Goal: Information Seeking & Learning: Learn about a topic

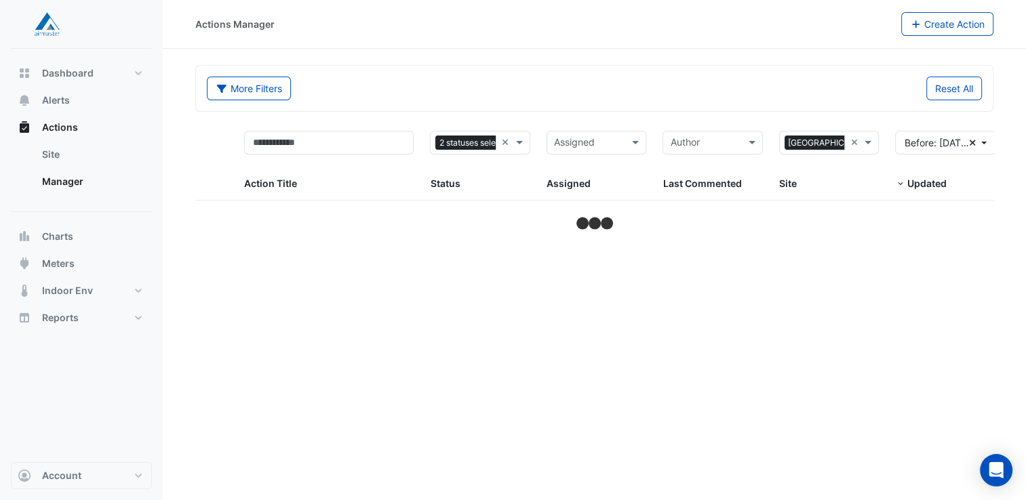
select select "**"
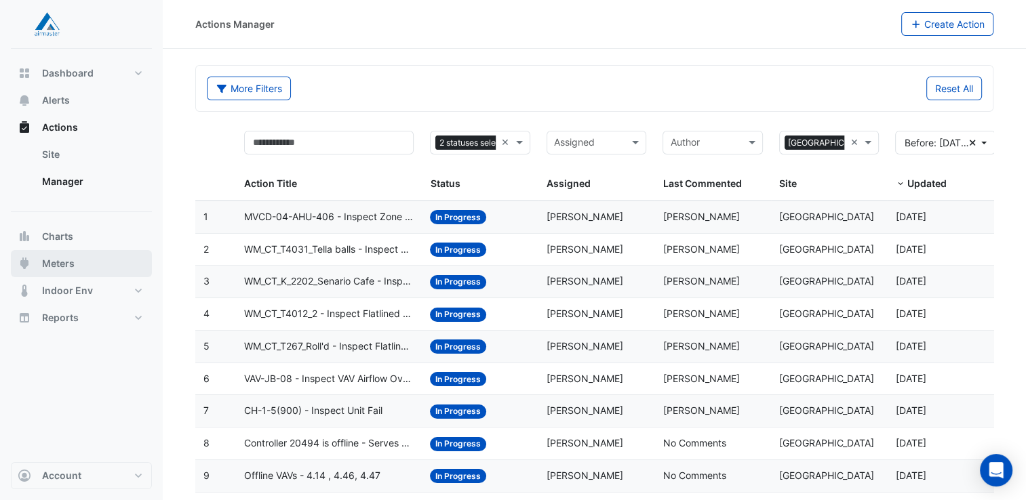
click at [50, 266] on span "Meters" at bounding box center [58, 264] width 33 height 14
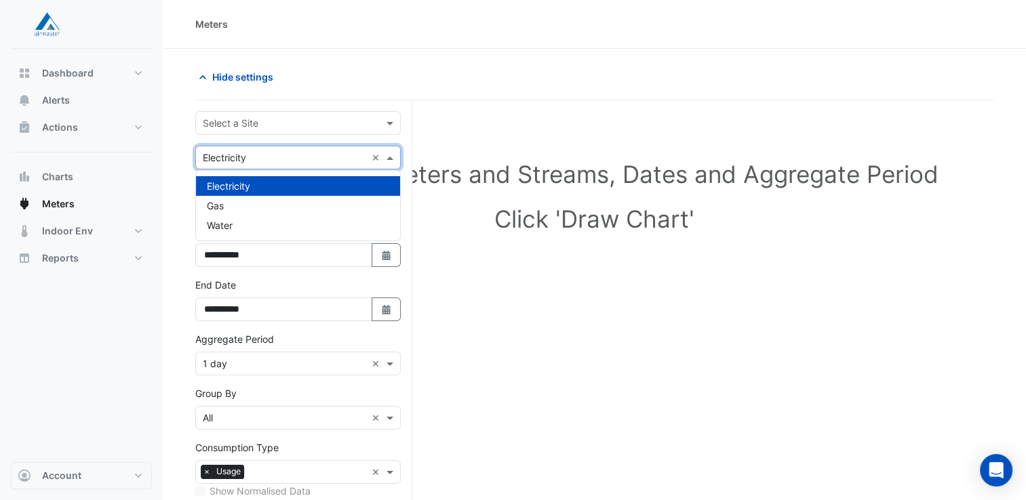
click at [389, 157] on span at bounding box center [391, 158] width 17 height 14
click at [241, 229] on div "Water" at bounding box center [298, 226] width 204 height 20
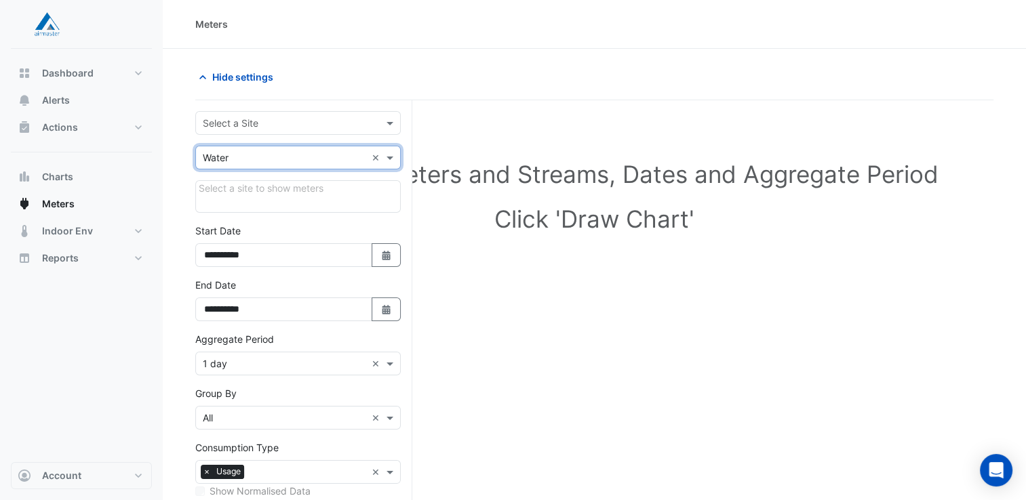
click at [251, 123] on input "text" at bounding box center [284, 124] width 163 height 14
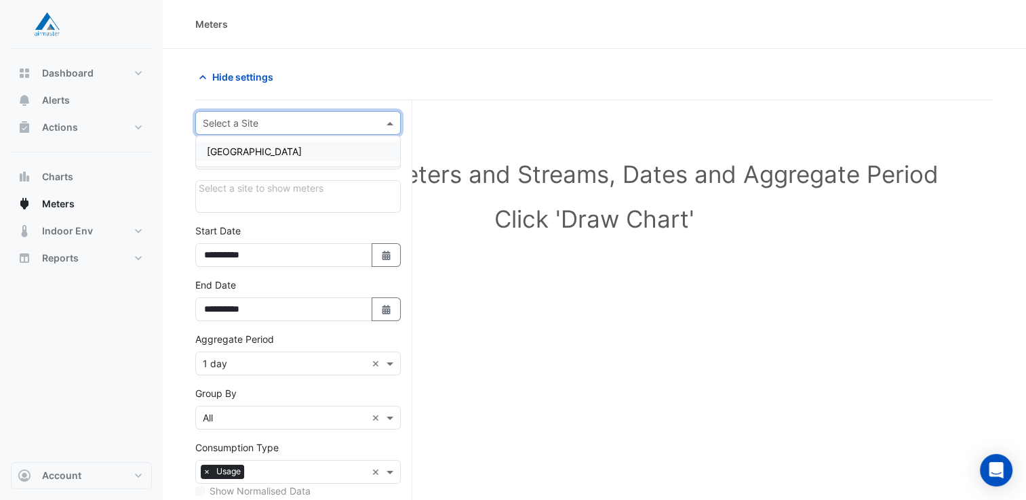
click at [250, 152] on span "[GEOGRAPHIC_DATA]" at bounding box center [254, 152] width 95 height 12
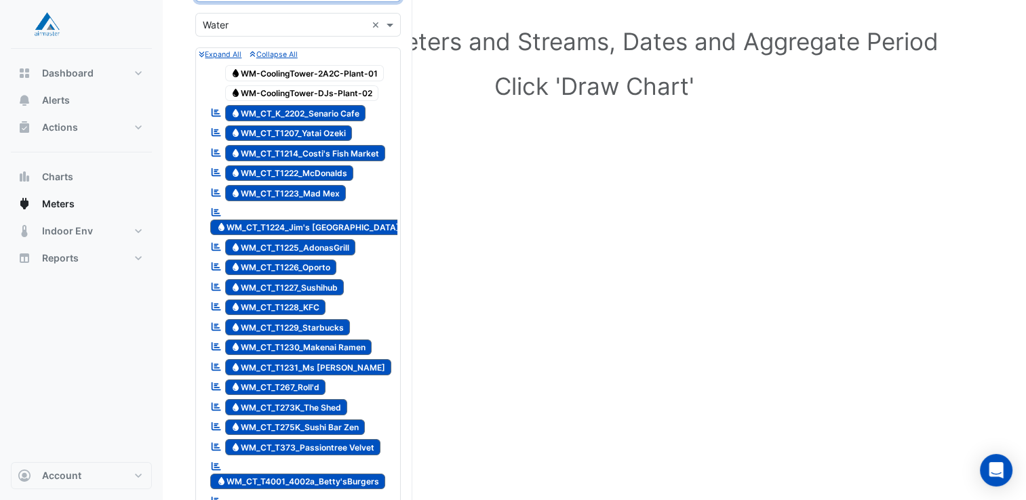
scroll to position [136, 0]
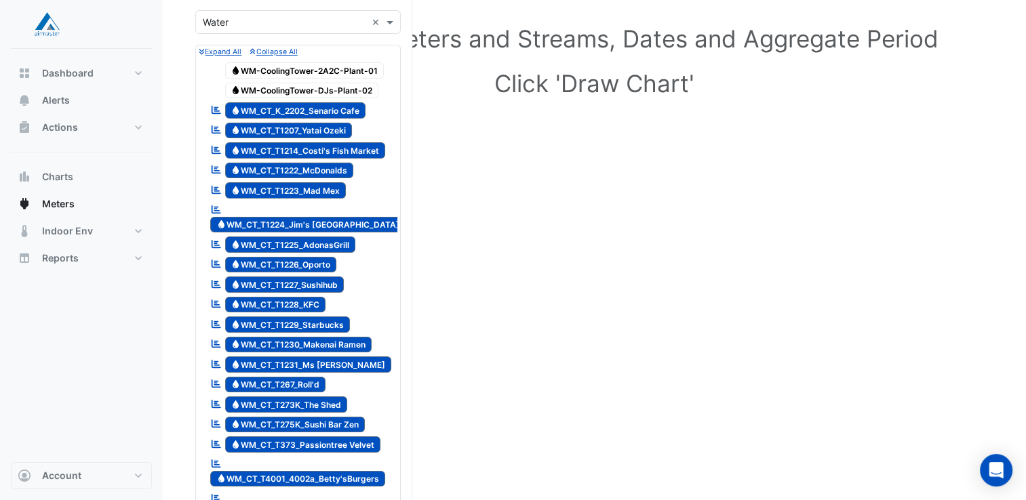
drag, startPoint x: 301, startPoint y: 108, endPoint x: 556, endPoint y: 140, distance: 256.9
click at [332, 107] on span "Water WM_CT_K_2202_Senario Cafe" at bounding box center [295, 110] width 141 height 16
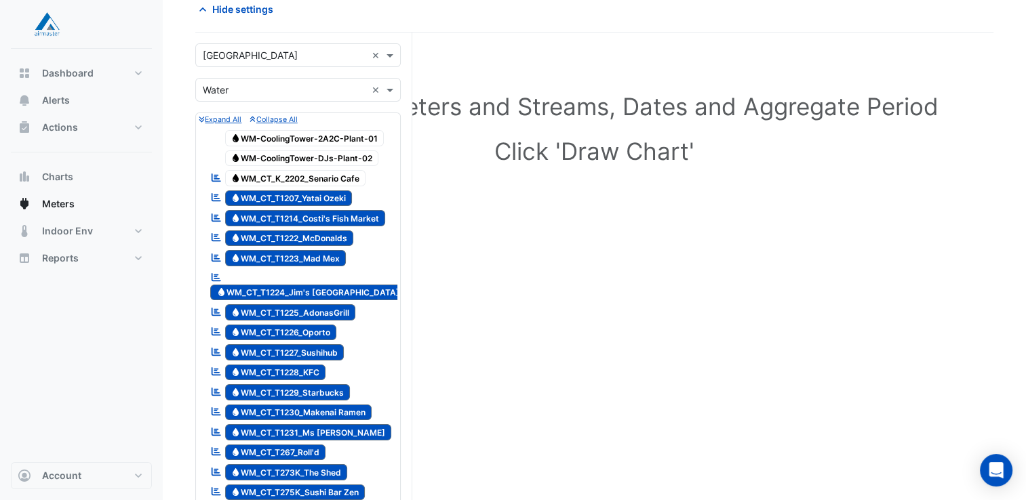
click at [301, 157] on span "Water WM-CoolingTower-DJs-Plant-02" at bounding box center [302, 159] width 154 height 16
click at [304, 143] on span "Water WM-CoolingTower-2A2C-Plant-01" at bounding box center [304, 138] width 159 height 16
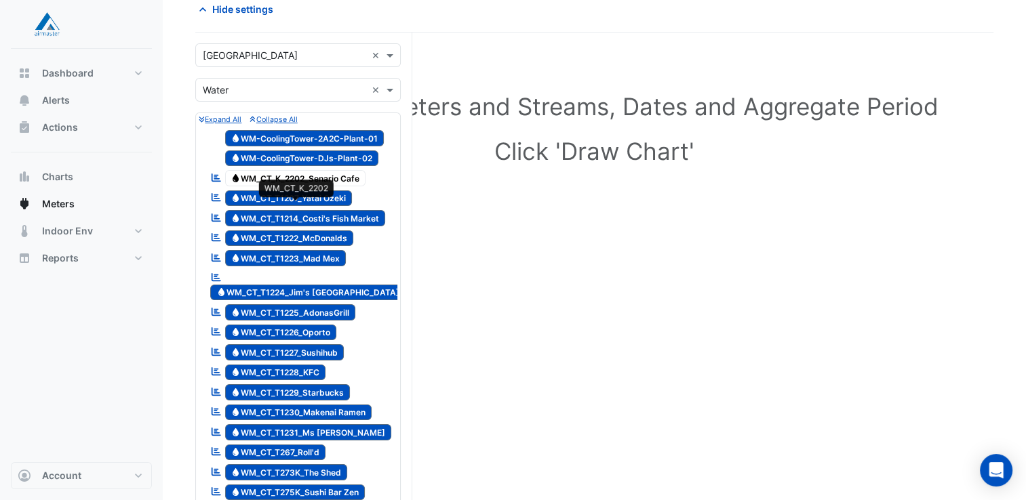
click at [311, 172] on span "Water WM_CT_K_2202_Senario Cafe" at bounding box center [295, 178] width 141 height 16
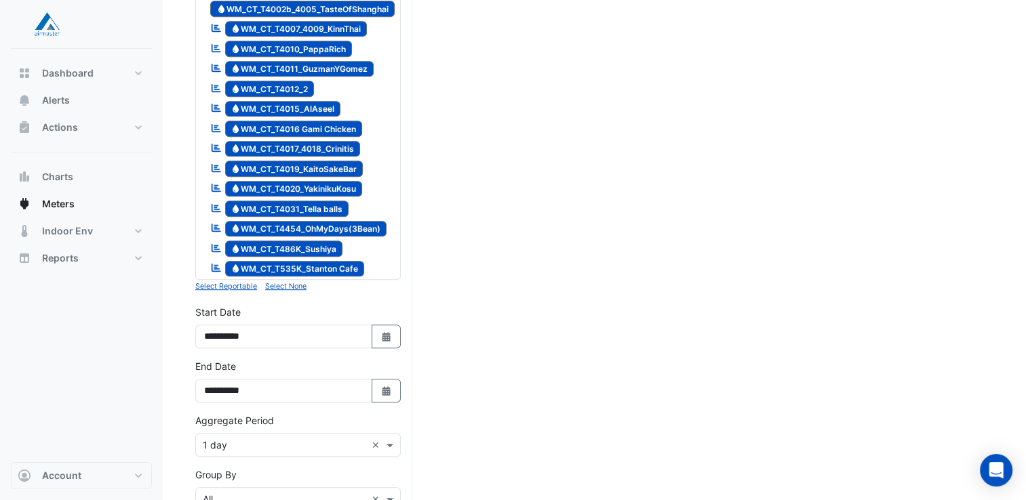
scroll to position [746, 0]
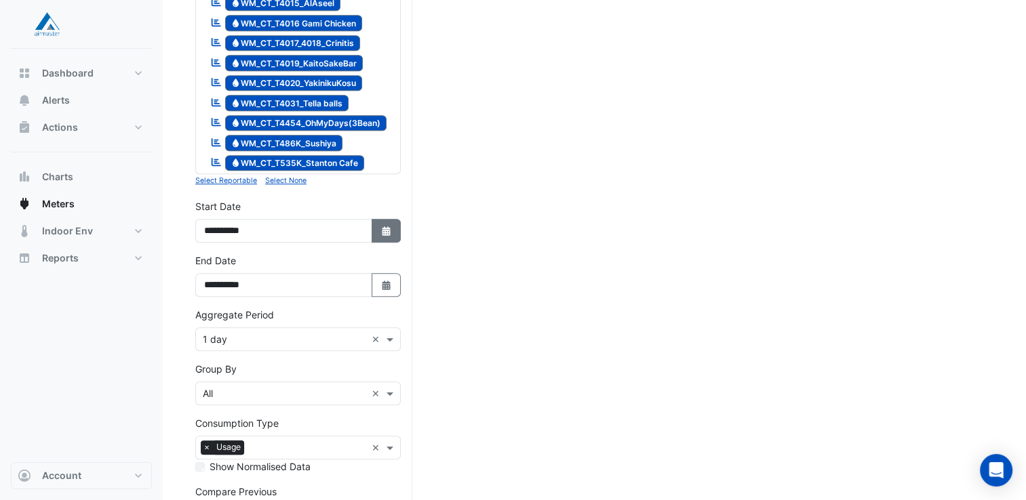
click at [385, 226] on icon "button" at bounding box center [386, 230] width 8 height 9
select select "*"
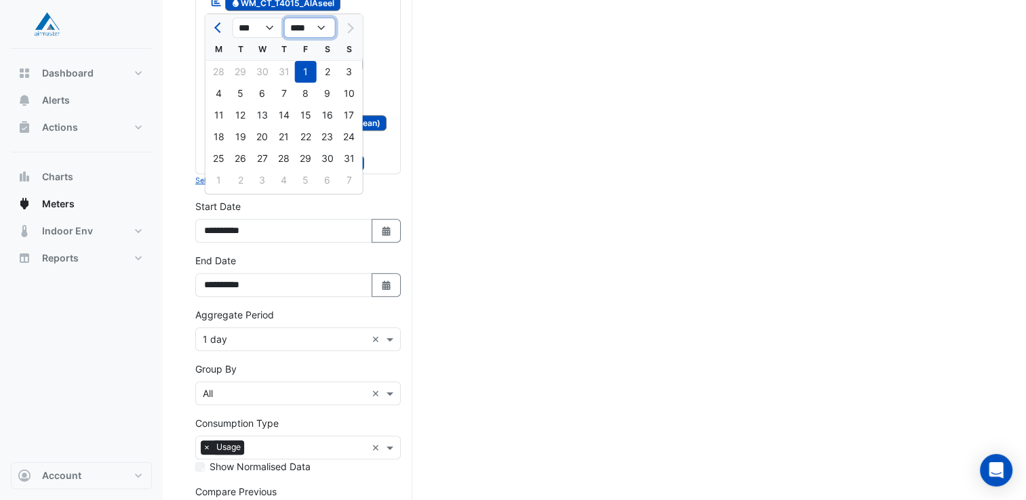
drag, startPoint x: 312, startPoint y: 26, endPoint x: 313, endPoint y: 35, distance: 8.8
click at [313, 26] on select "**** **** **** **** **** **** **** **** **** **** ****" at bounding box center [310, 28] width 52 height 20
select select "****"
click at [284, 18] on select "**** **** **** **** **** **** **** **** **** **** ****" at bounding box center [310, 28] width 52 height 20
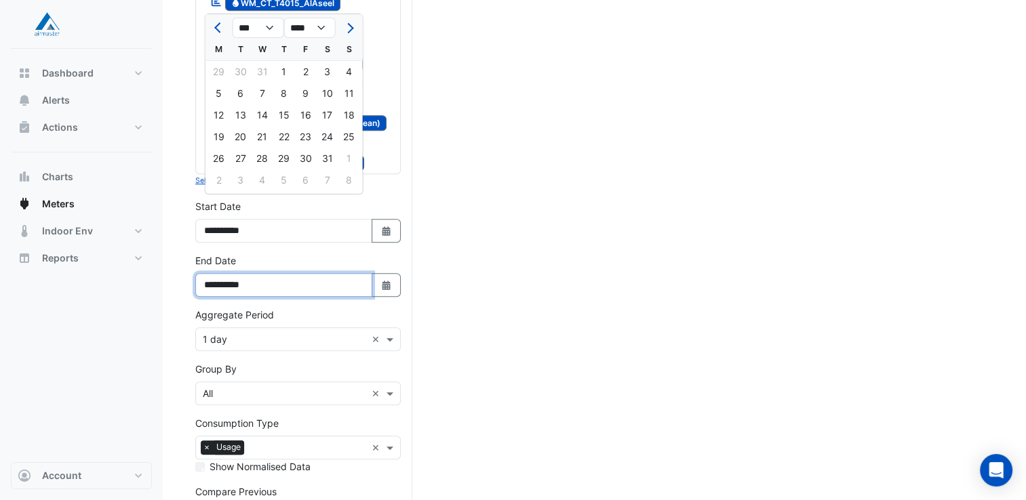
click at [334, 273] on input "**********" at bounding box center [283, 285] width 177 height 24
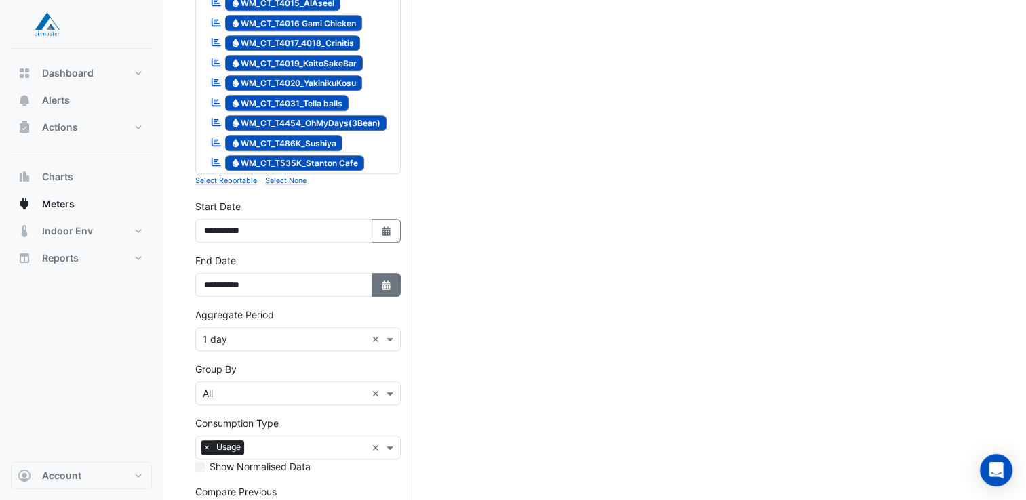
click at [380, 281] on icon "Select Date" at bounding box center [386, 285] width 12 height 9
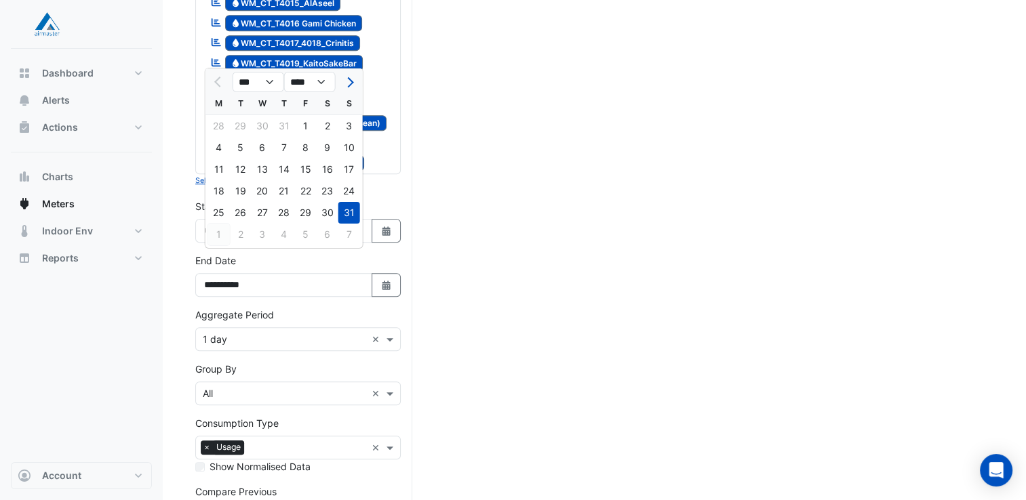
click at [220, 239] on div "1" at bounding box center [219, 235] width 22 height 22
type input "**********"
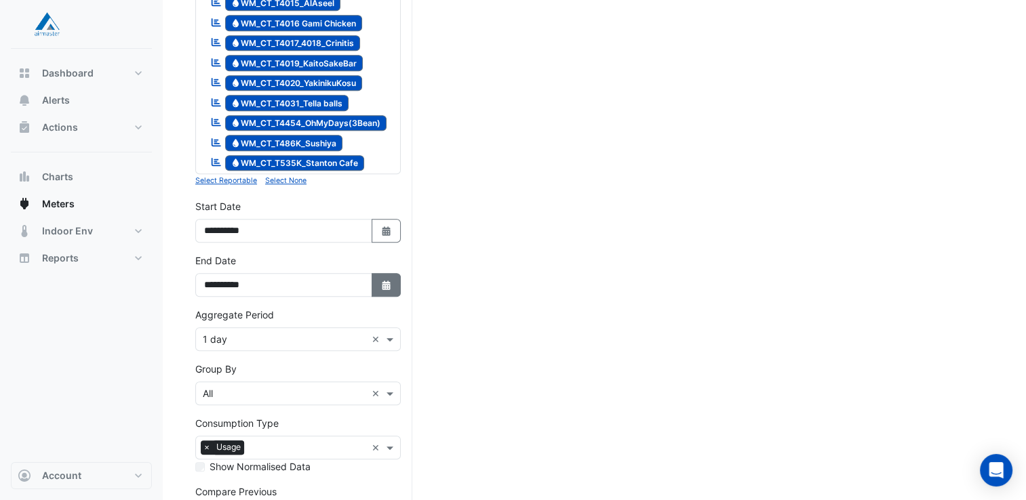
click at [391, 279] on fa-icon "Select Date" at bounding box center [386, 285] width 12 height 12
select select "*"
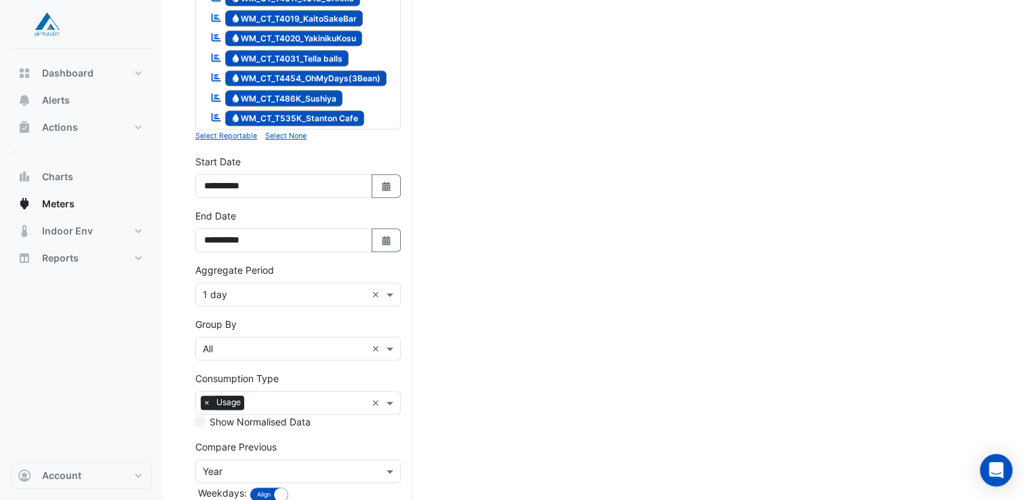
scroll to position [844, 0]
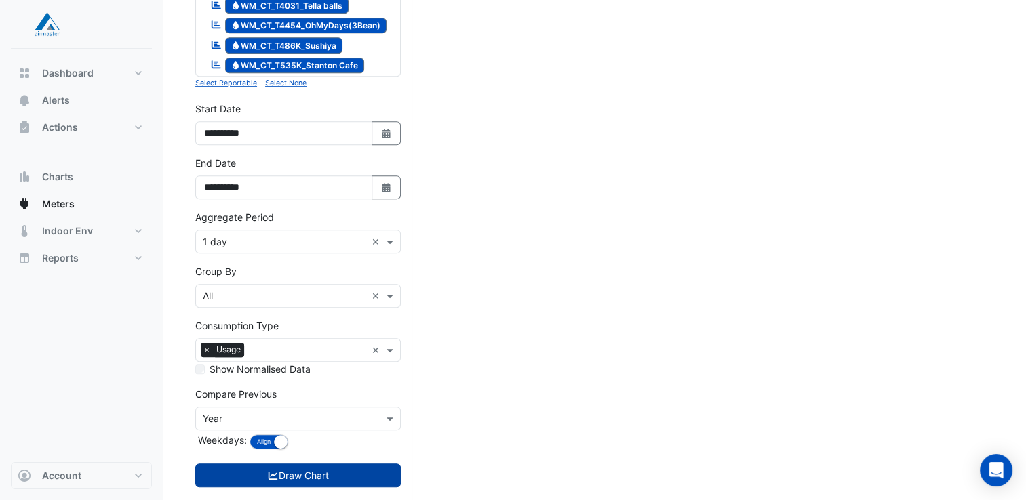
click at [293, 464] on button "Draw Chart" at bounding box center [297, 476] width 205 height 24
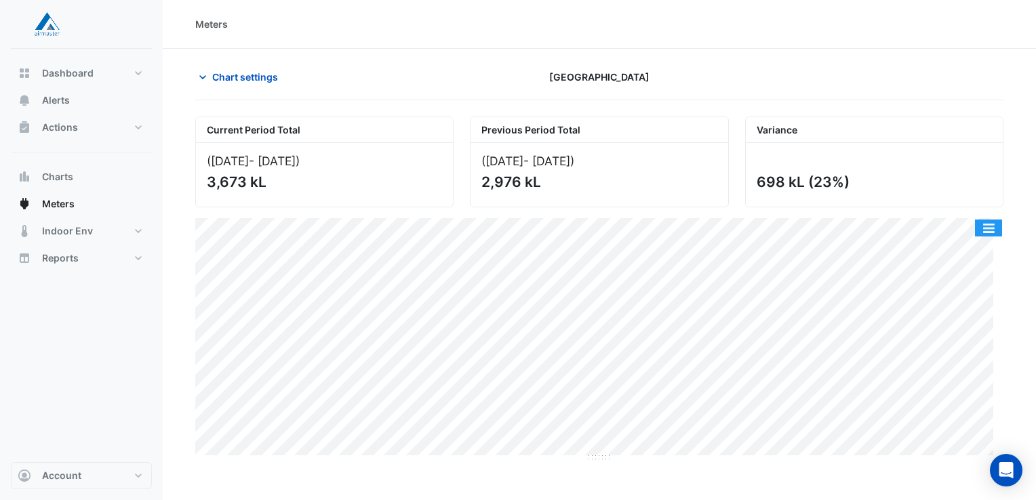
click at [996, 229] on button "button" at bounding box center [988, 228] width 27 height 17
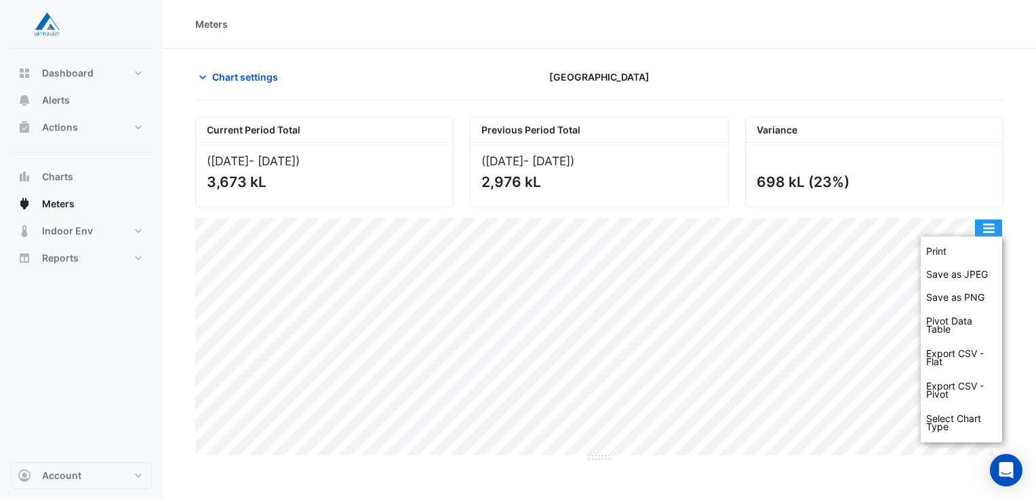
click at [995, 226] on button "button" at bounding box center [988, 228] width 27 height 17
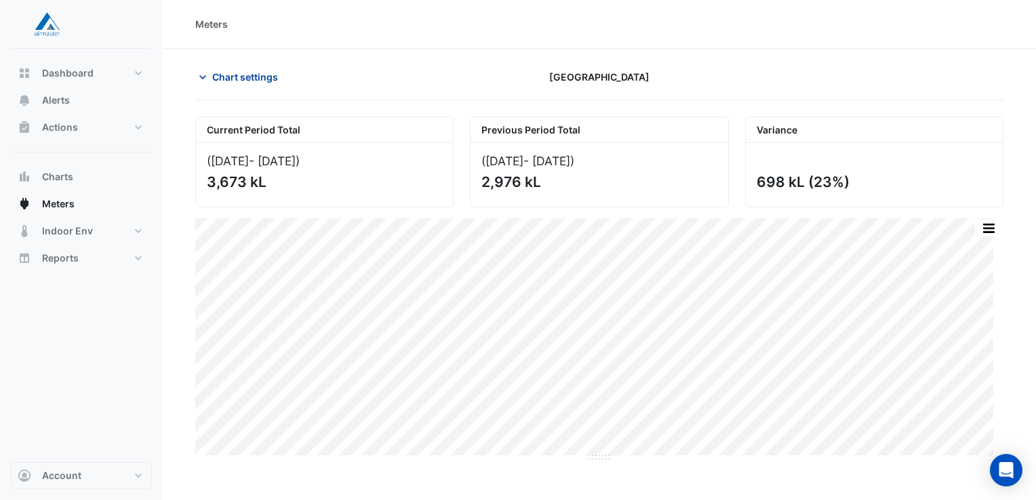
click at [228, 82] on span "Chart settings" at bounding box center [245, 77] width 66 height 14
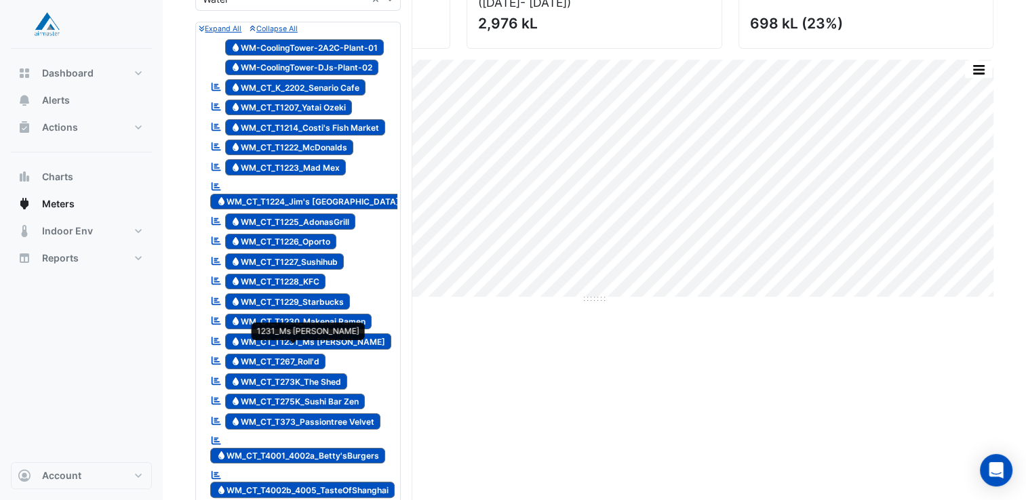
scroll to position [136, 0]
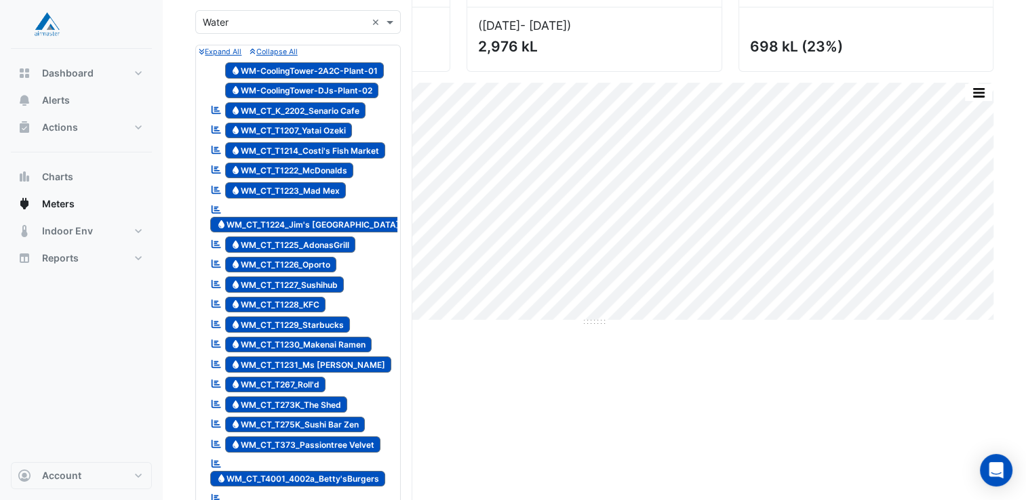
click at [214, 109] on icon at bounding box center [216, 110] width 9 height 8
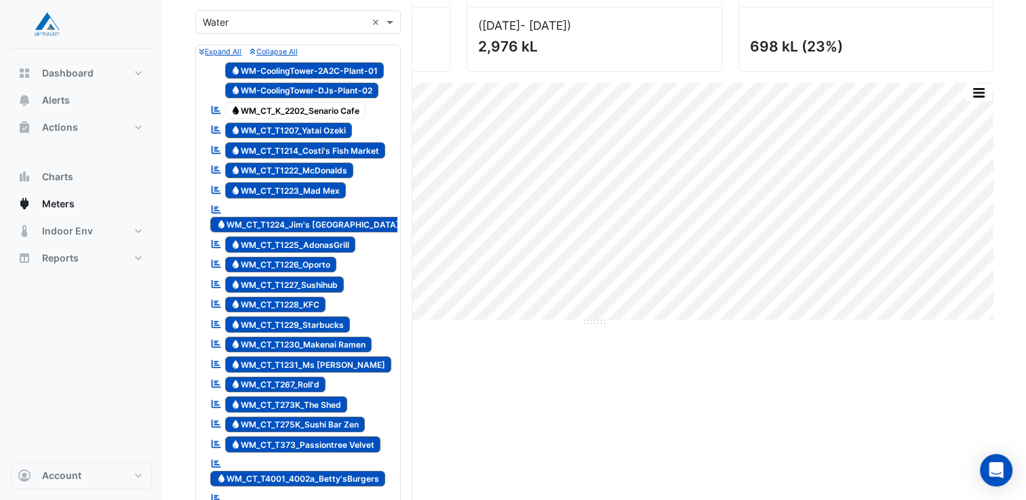
click at [266, 47] on small "Collapse All" at bounding box center [273, 51] width 47 height 9
click at [269, 53] on small "Collapse All" at bounding box center [273, 51] width 47 height 9
click at [281, 49] on small "Collapse All" at bounding box center [273, 51] width 47 height 9
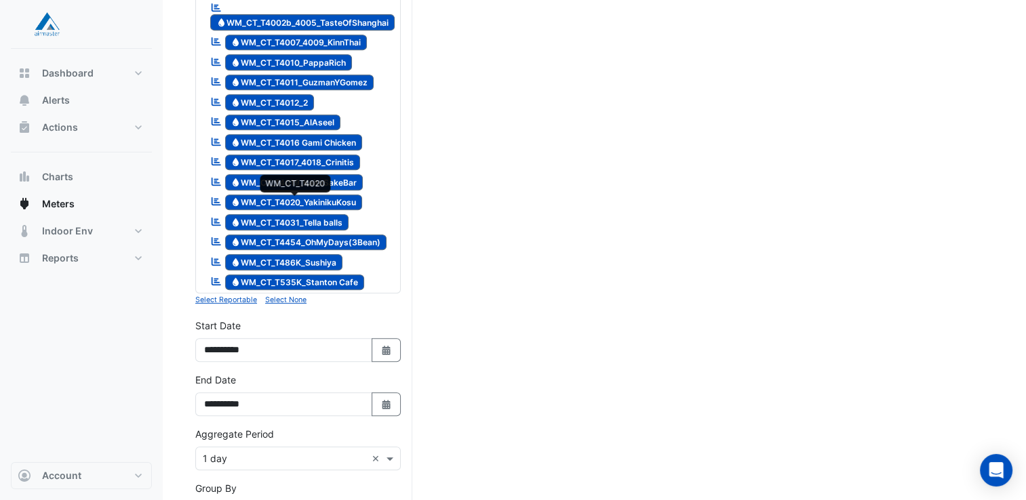
scroll to position [678, 0]
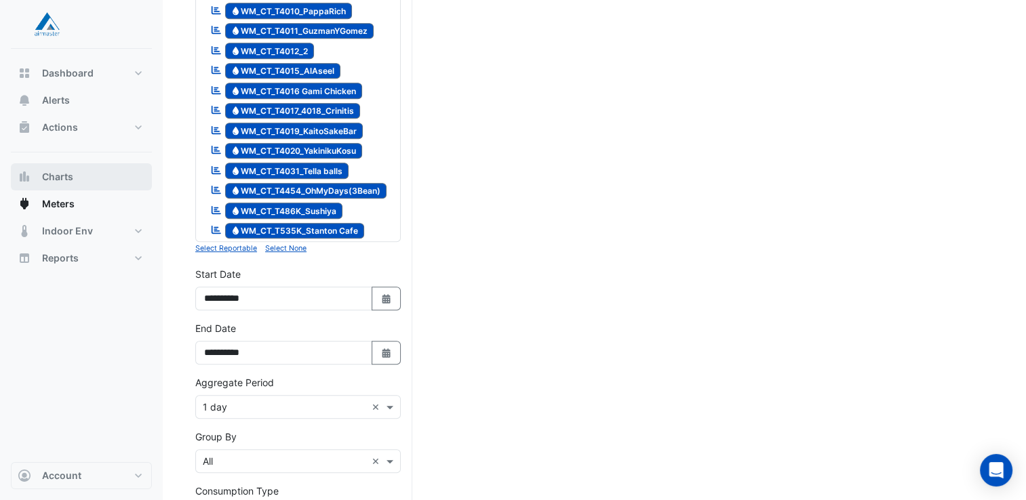
click at [54, 167] on button "Charts" at bounding box center [81, 176] width 141 height 27
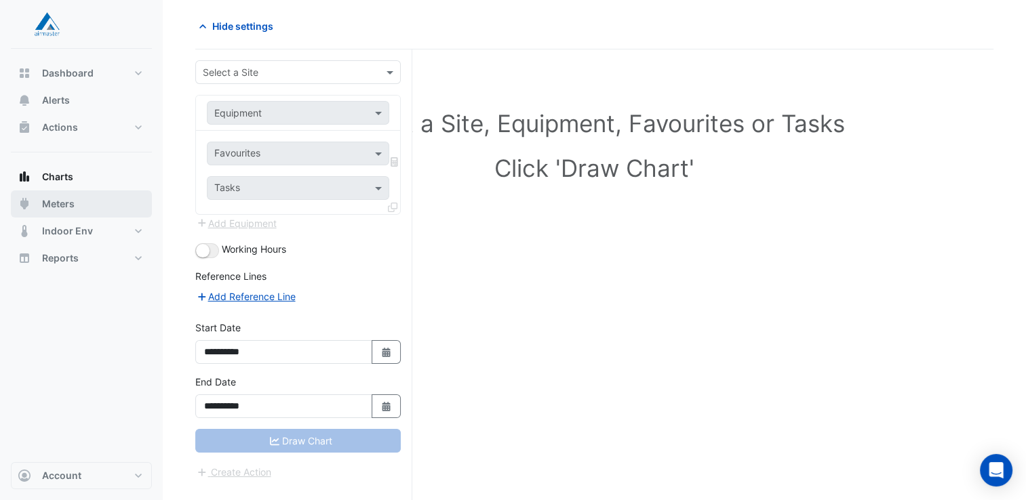
click at [54, 202] on span "Meters" at bounding box center [58, 204] width 33 height 14
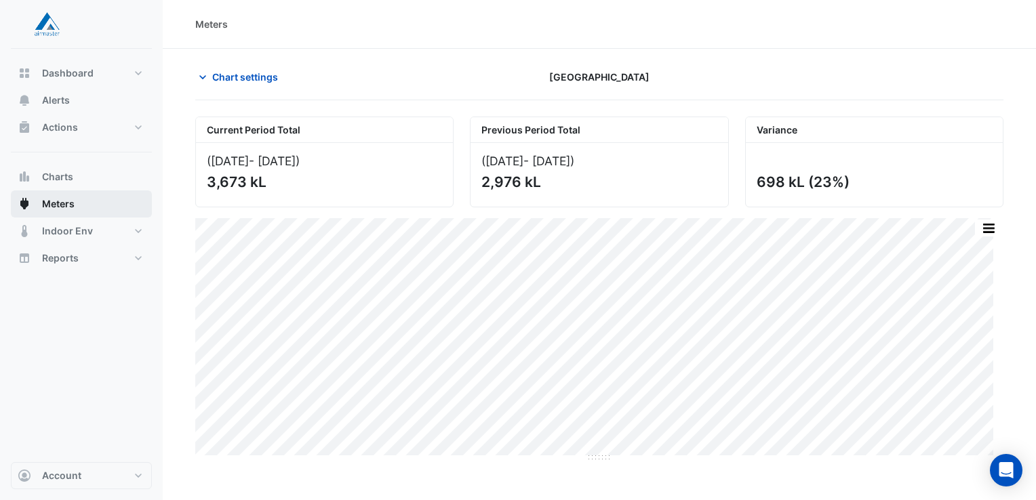
click at [45, 203] on span "Meters" at bounding box center [58, 204] width 33 height 14
click at [60, 235] on span "Indoor Env" at bounding box center [67, 231] width 51 height 14
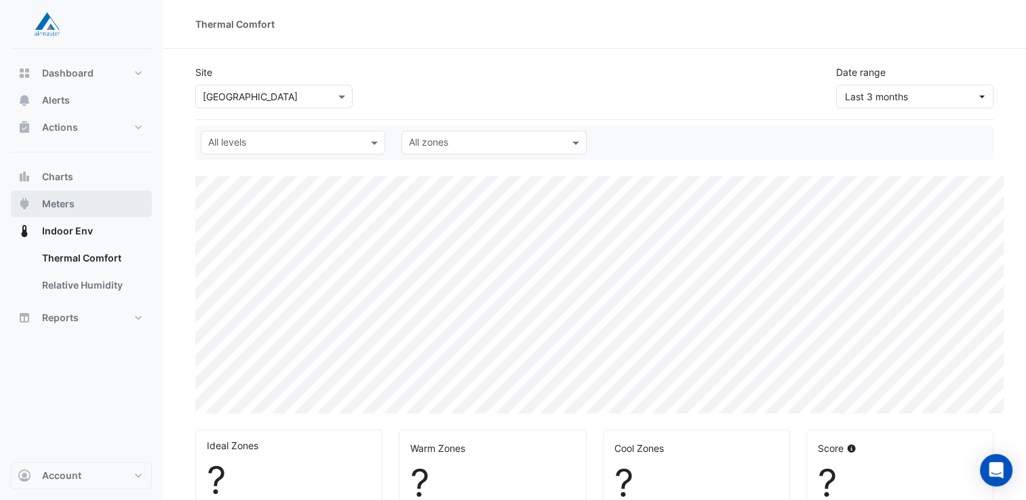
click at [65, 200] on span "Meters" at bounding box center [58, 204] width 33 height 14
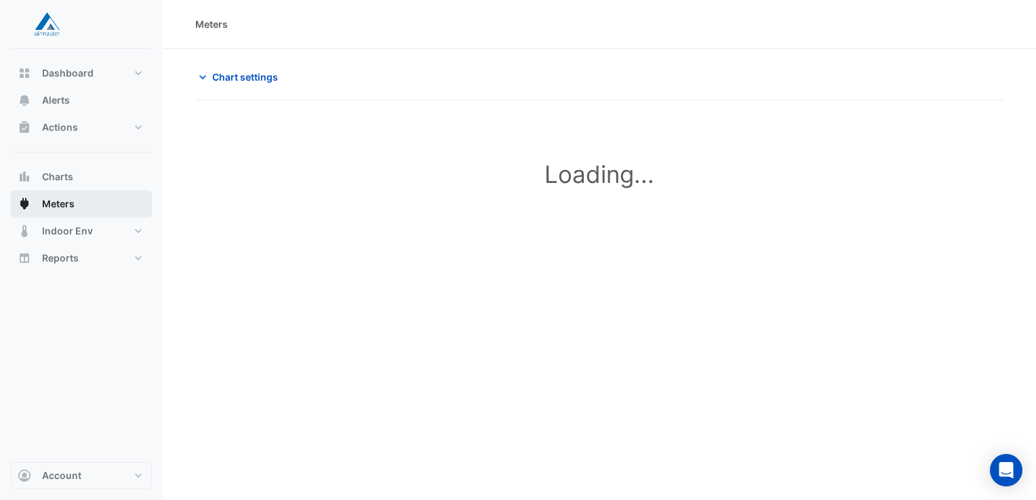
type input "**********"
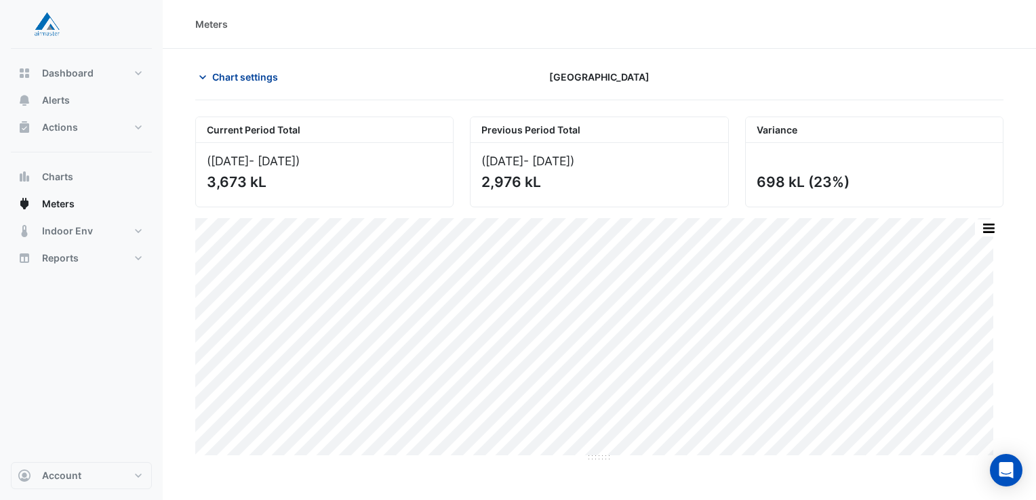
click at [266, 75] on span "Chart settings" at bounding box center [245, 77] width 66 height 14
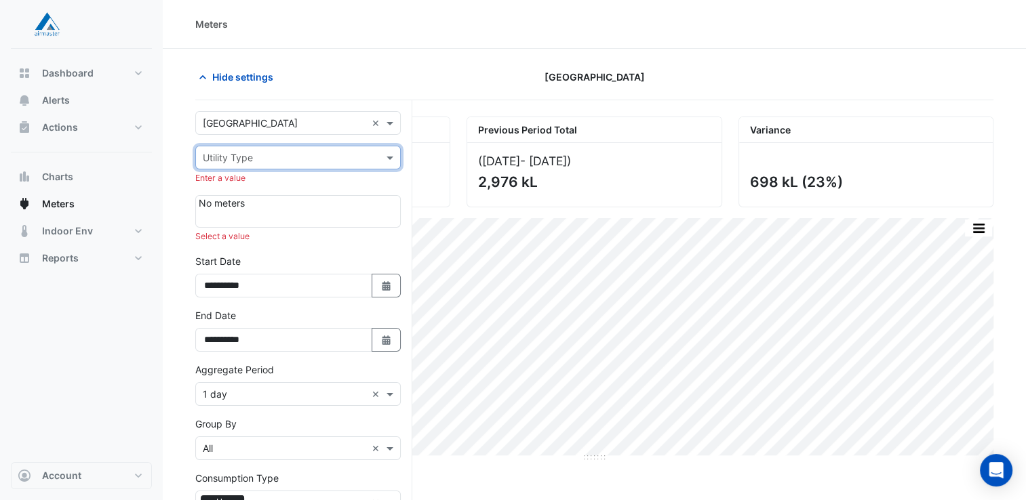
click at [295, 218] on div at bounding box center [298, 217] width 199 height 14
click at [330, 159] on input "text" at bounding box center [284, 158] width 163 height 14
click at [274, 222] on div "Water" at bounding box center [298, 226] width 204 height 20
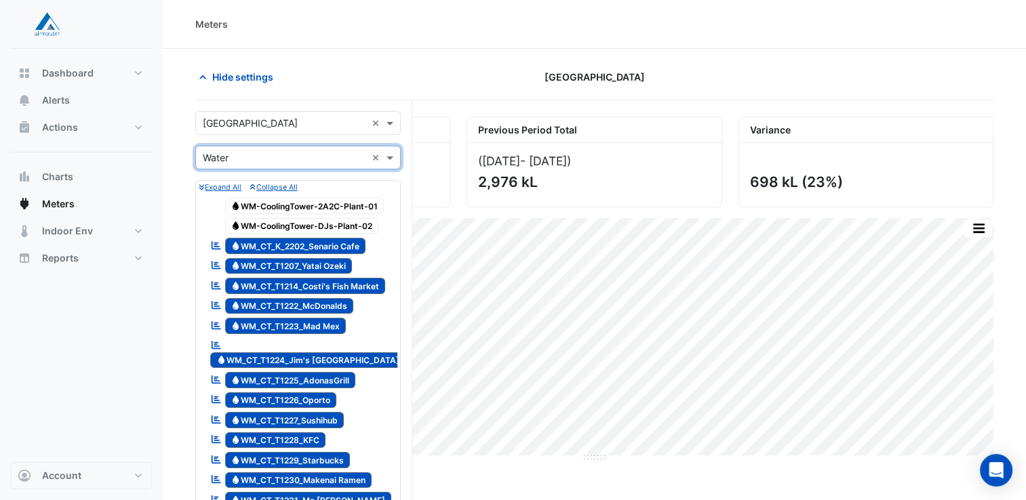
click at [277, 202] on span "Water WM-CoolingTower-2A2C-Plant-01" at bounding box center [304, 206] width 159 height 16
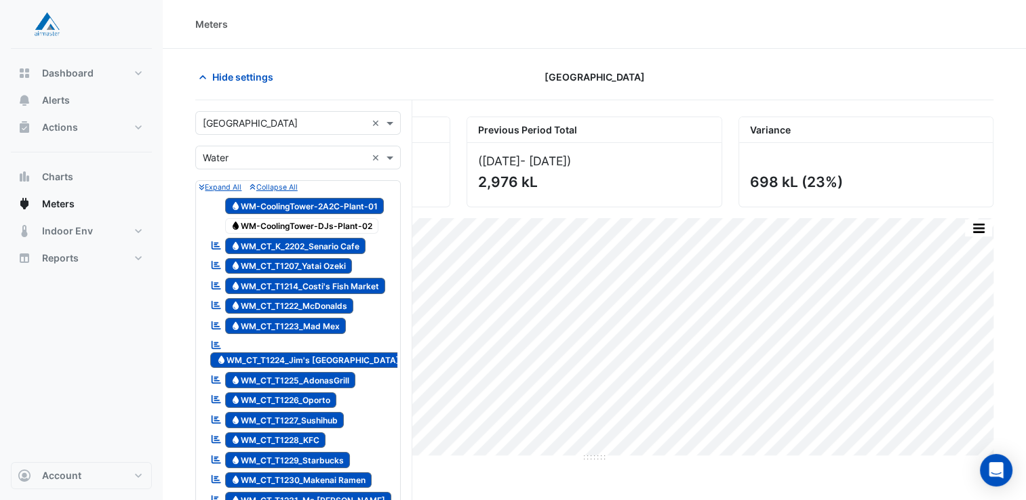
click at [275, 223] on span "Water WM-CoolingTower-DJs-Plant-02" at bounding box center [302, 226] width 154 height 16
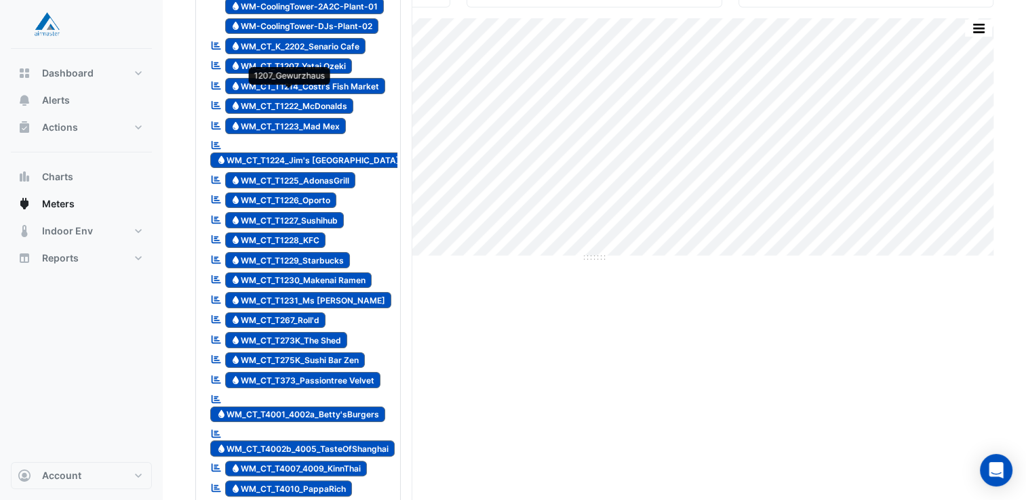
scroll to position [203, 0]
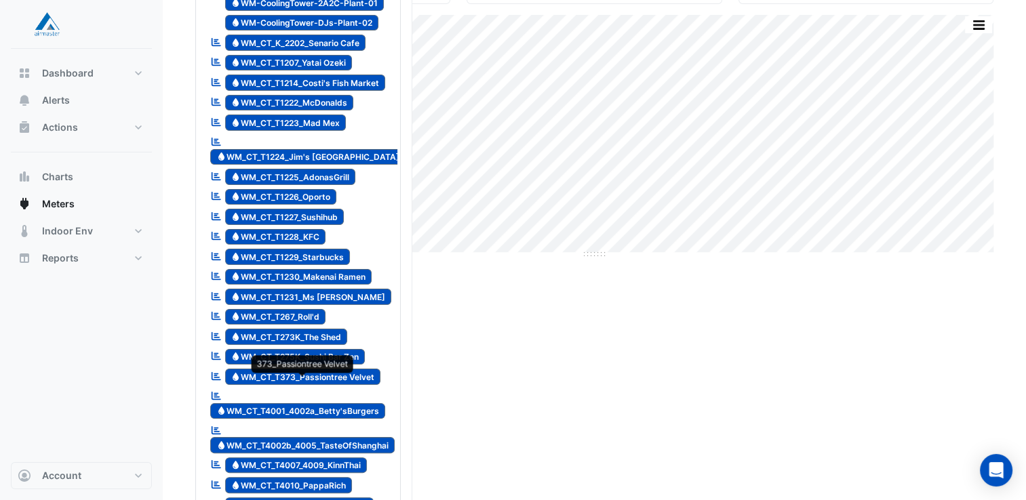
click at [323, 369] on span "Water WM_CT_T373_Passiontree Velvet" at bounding box center [303, 377] width 156 height 16
click at [296, 369] on span "Water WM_CT_T373_Passiontree Velvet" at bounding box center [303, 377] width 156 height 16
click at [213, 372] on icon "Reportable" at bounding box center [216, 376] width 12 height 9
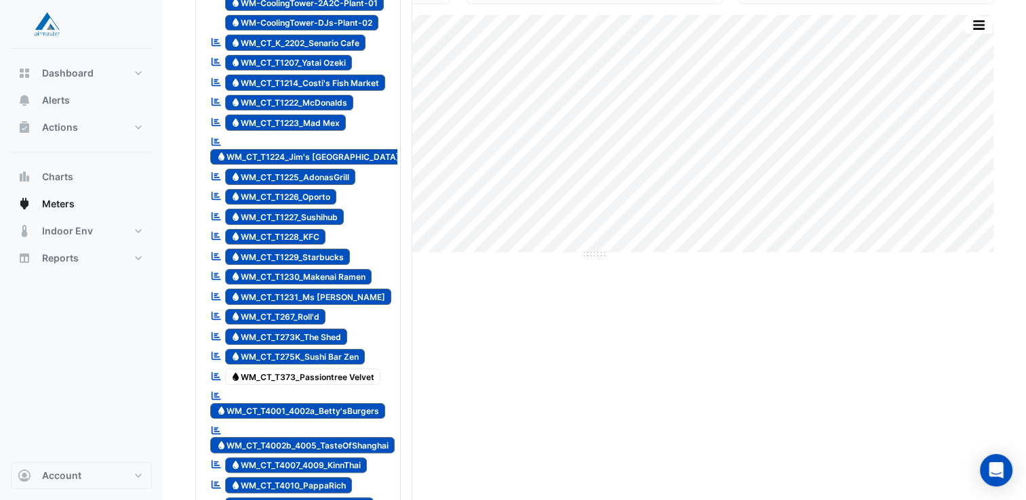
drag, startPoint x: 213, startPoint y: 351, endPoint x: 532, endPoint y: 338, distance: 319.7
drag, startPoint x: 300, startPoint y: 349, endPoint x: 605, endPoint y: 297, distance: 308.9
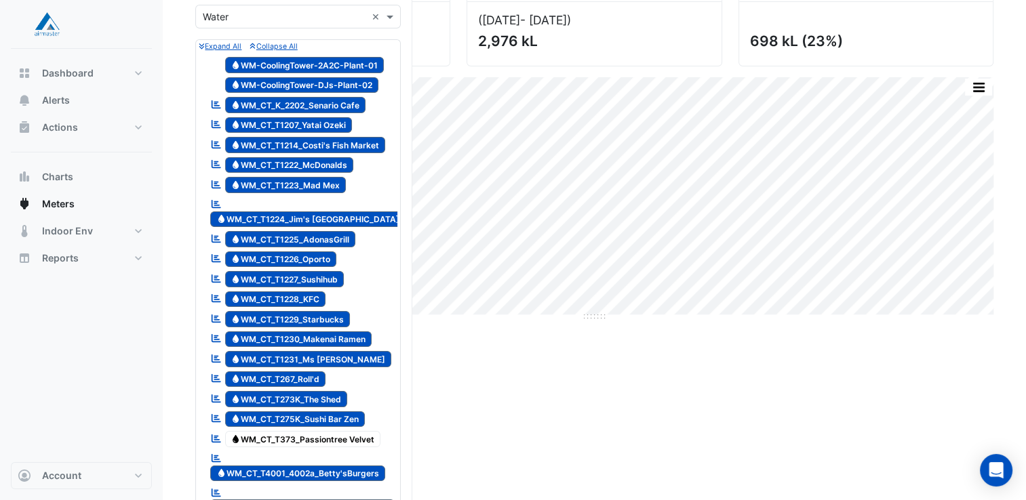
scroll to position [339, 0]
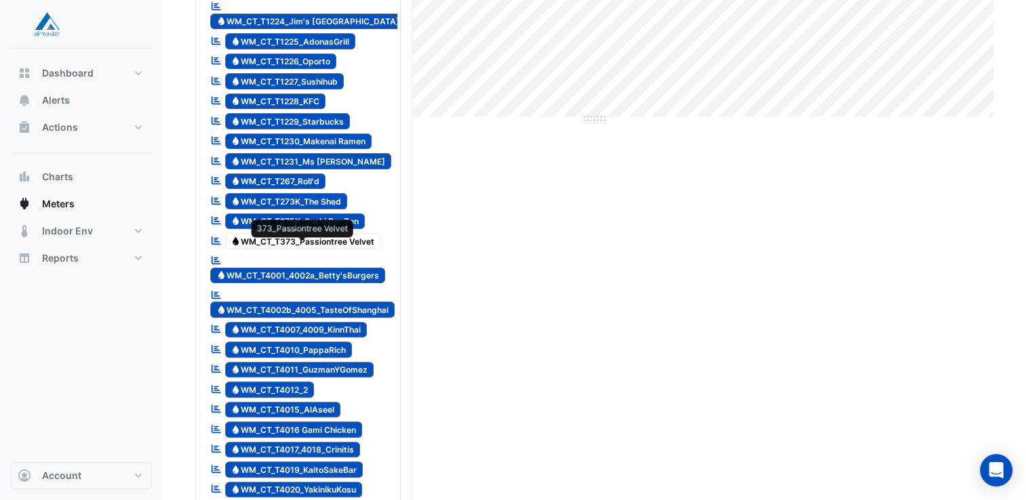
click at [316, 233] on span "Water WM_CT_T373_Passiontree Velvet" at bounding box center [303, 241] width 156 height 16
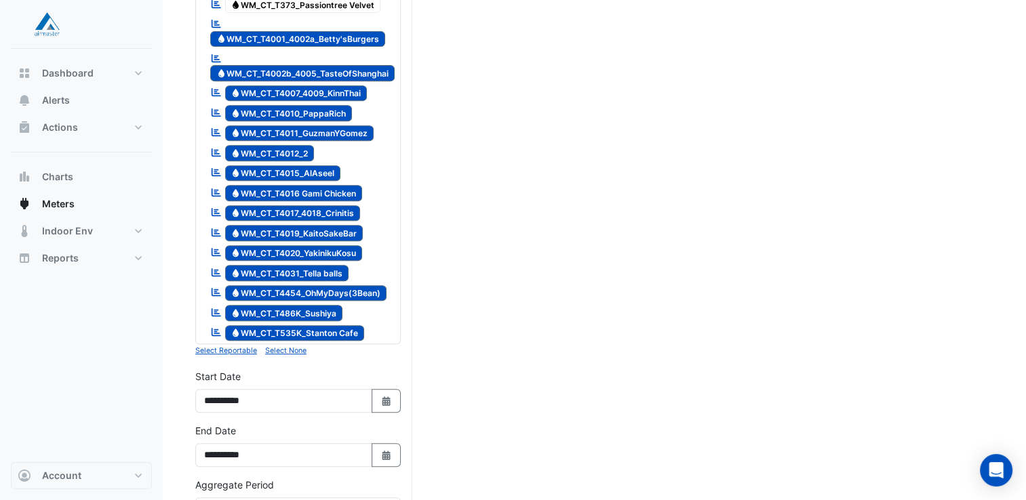
scroll to position [746, 0]
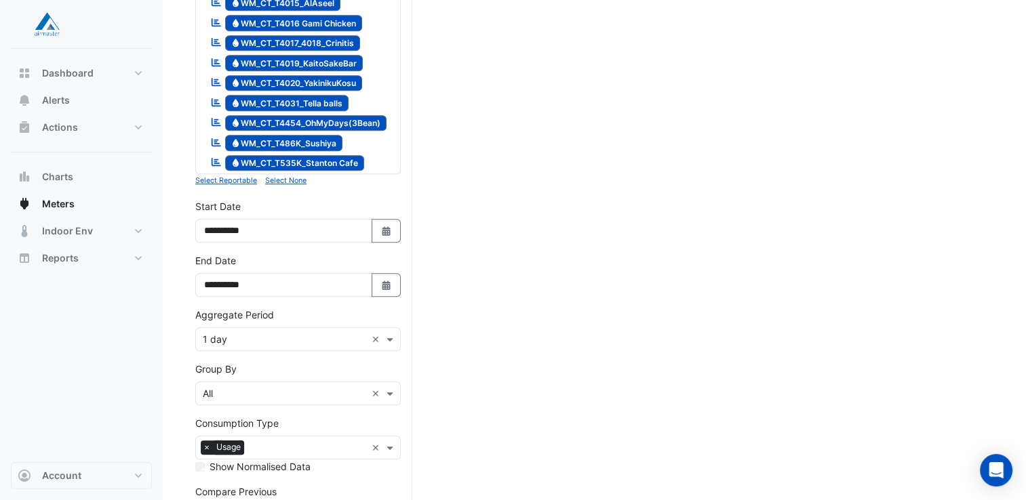
click at [300, 176] on small "Select None" at bounding box center [285, 180] width 41 height 9
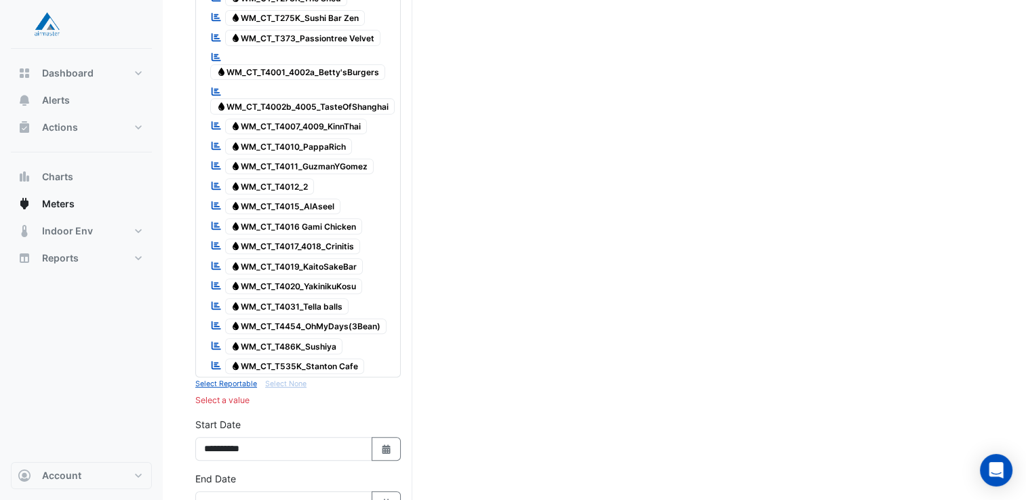
scroll to position [475, 0]
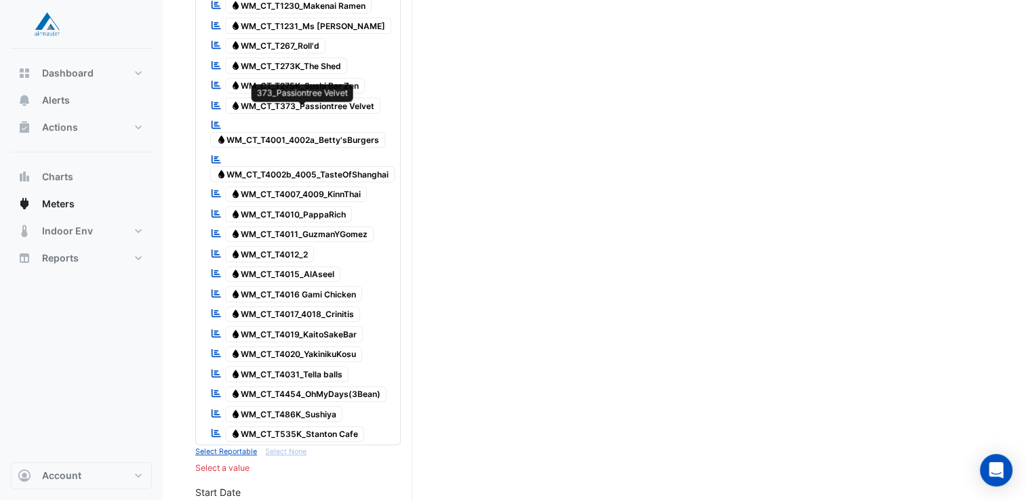
click at [347, 98] on span "Water WM_CT_T373_Passiontree Velvet" at bounding box center [303, 106] width 156 height 16
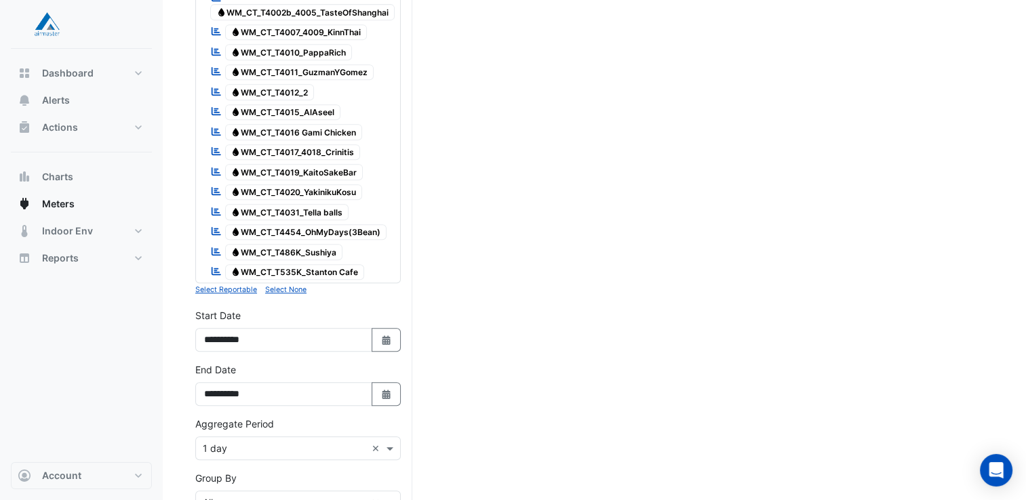
scroll to position [746, 0]
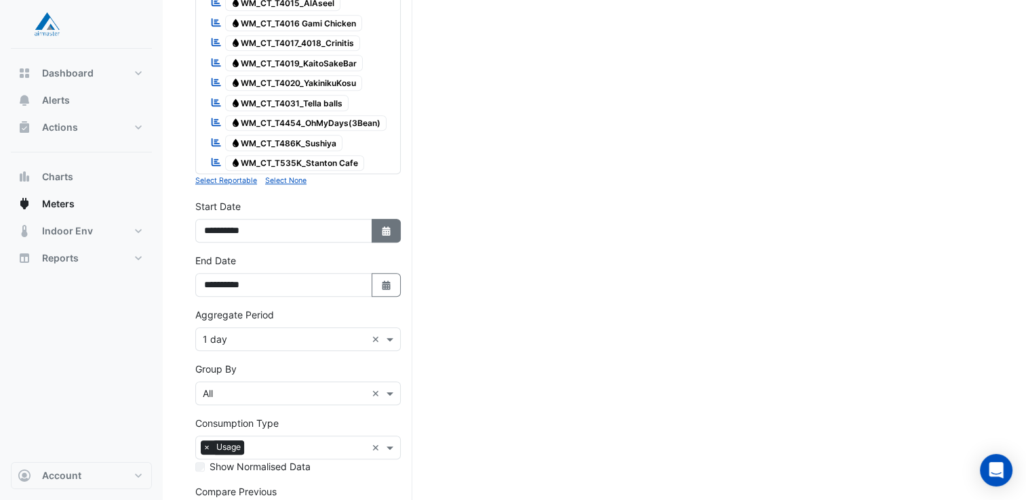
click at [387, 226] on icon "button" at bounding box center [386, 230] width 8 height 9
select select "*"
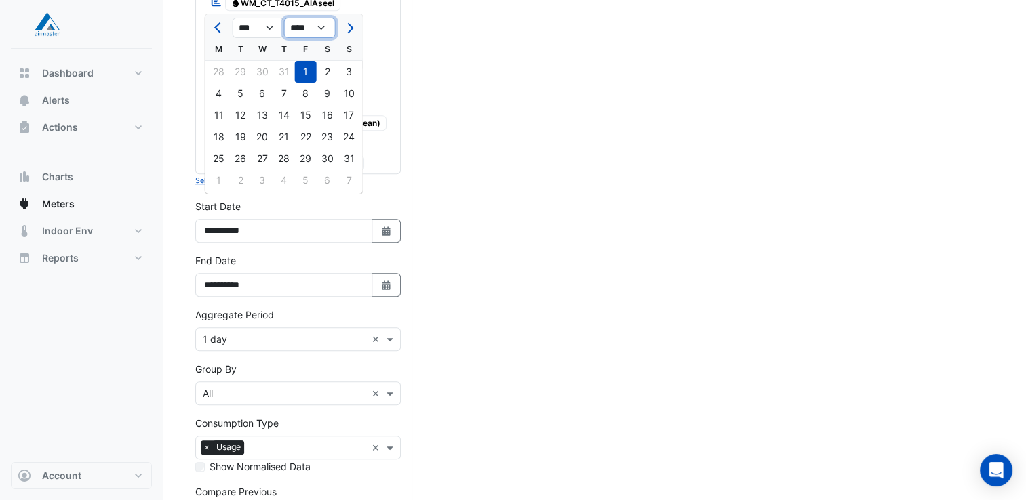
click at [325, 27] on select "**** **** **** **** **** **** **** **** **** **** ****" at bounding box center [310, 28] width 52 height 20
select select "****"
click at [284, 18] on select "**** **** **** **** **** **** **** **** **** **** ****" at bounding box center [310, 28] width 52 height 20
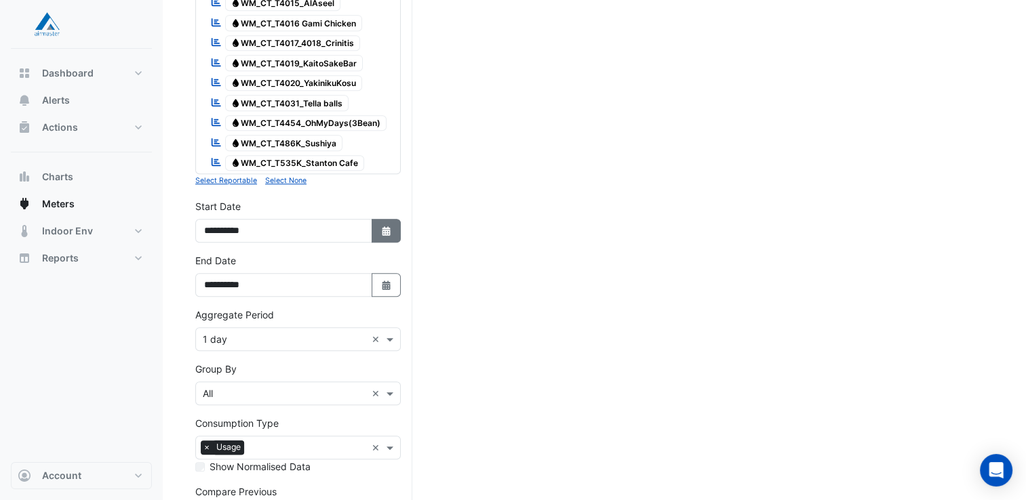
click at [389, 226] on icon "Select Date" at bounding box center [386, 230] width 12 height 9
select select "*"
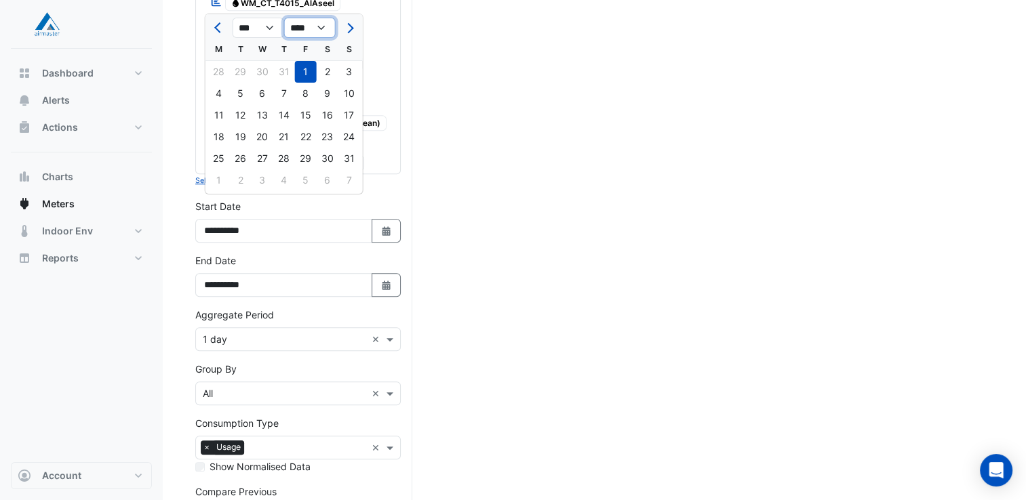
drag, startPoint x: 325, startPoint y: 28, endPoint x: 323, endPoint y: 37, distance: 8.4
click at [325, 28] on select "**** **** **** **** **** **** **** **** **** **** ****" at bounding box center [310, 28] width 52 height 20
select select "****"
click at [284, 18] on select "**** **** **** **** **** **** **** **** **** **** ****" at bounding box center [310, 28] width 52 height 20
drag, startPoint x: 281, startPoint y: 70, endPoint x: 282, endPoint y: 78, distance: 8.2
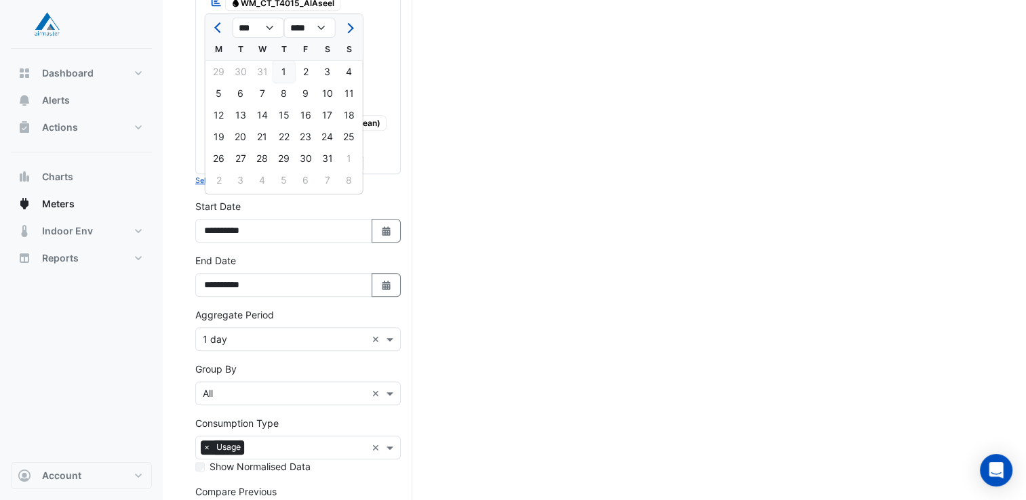
click at [282, 70] on div "1" at bounding box center [284, 72] width 22 height 22
type input "**********"
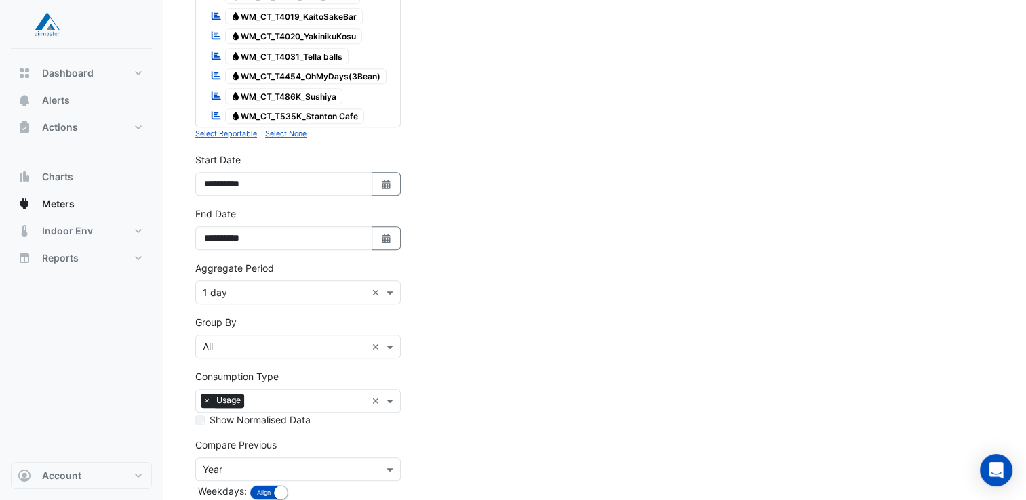
scroll to position [844, 0]
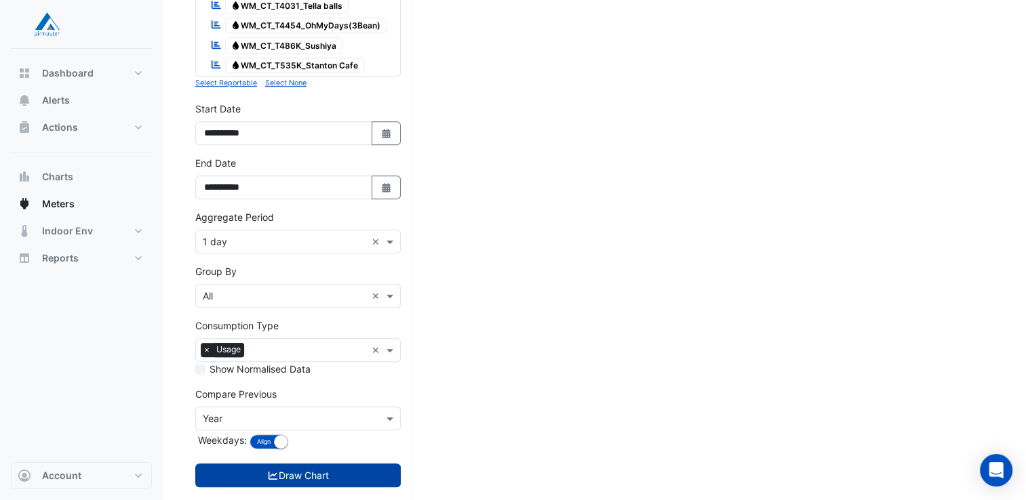
click at [288, 464] on button "Draw Chart" at bounding box center [297, 476] width 205 height 24
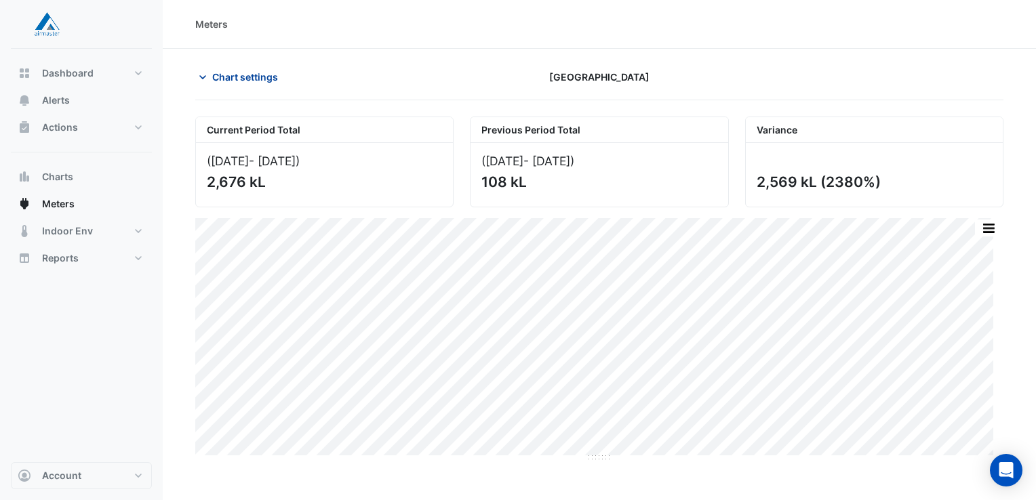
click at [254, 75] on span "Chart settings" at bounding box center [245, 77] width 66 height 14
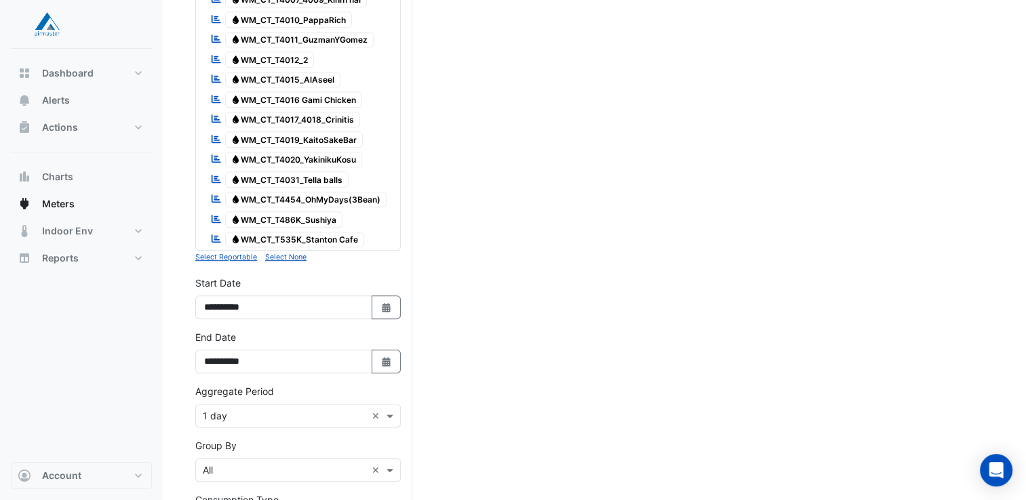
scroll to position [678, 0]
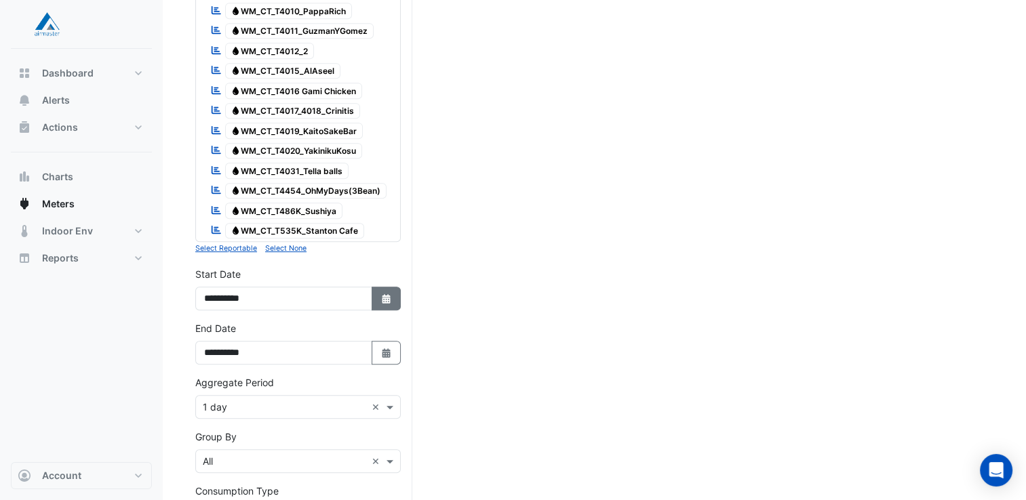
click at [385, 294] on icon "button" at bounding box center [386, 298] width 8 height 9
select select "*"
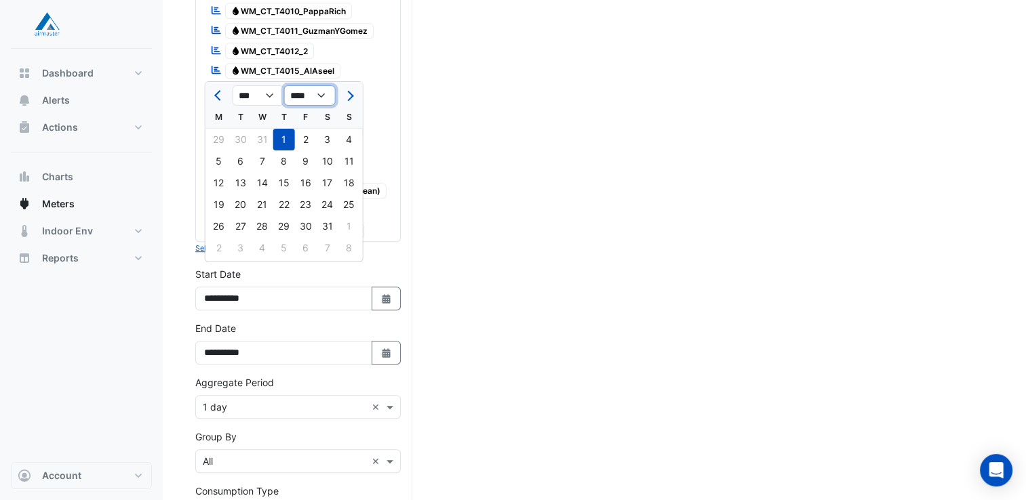
drag, startPoint x: 311, startPoint y: 97, endPoint x: 310, endPoint y: 104, distance: 7.6
click at [311, 97] on select "**** **** **** **** **** **** **** **** **** **** **** ****" at bounding box center [310, 95] width 52 height 20
select select "****"
click at [284, 85] on select "**** **** **** **** **** **** **** **** **** **** **** ****" at bounding box center [310, 95] width 52 height 20
click at [219, 139] on div "1" at bounding box center [219, 140] width 22 height 22
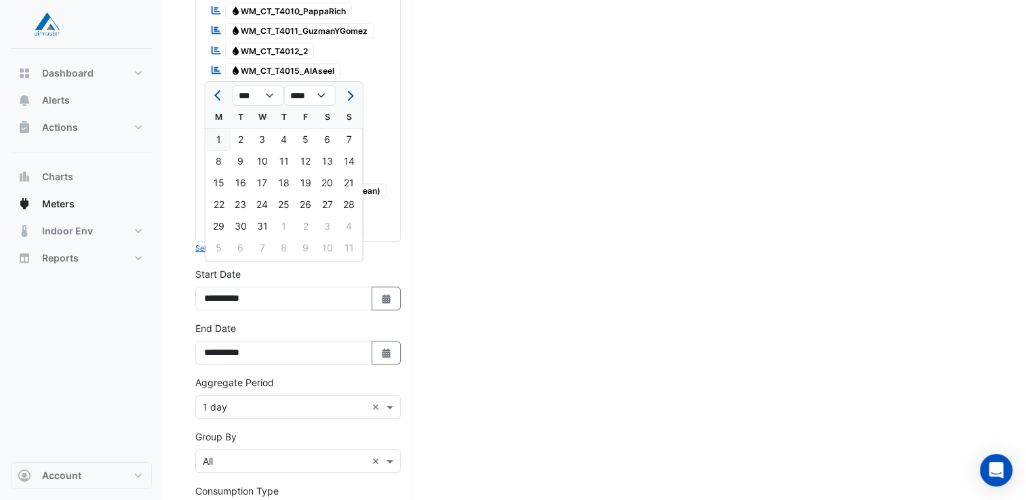
type input "**********"
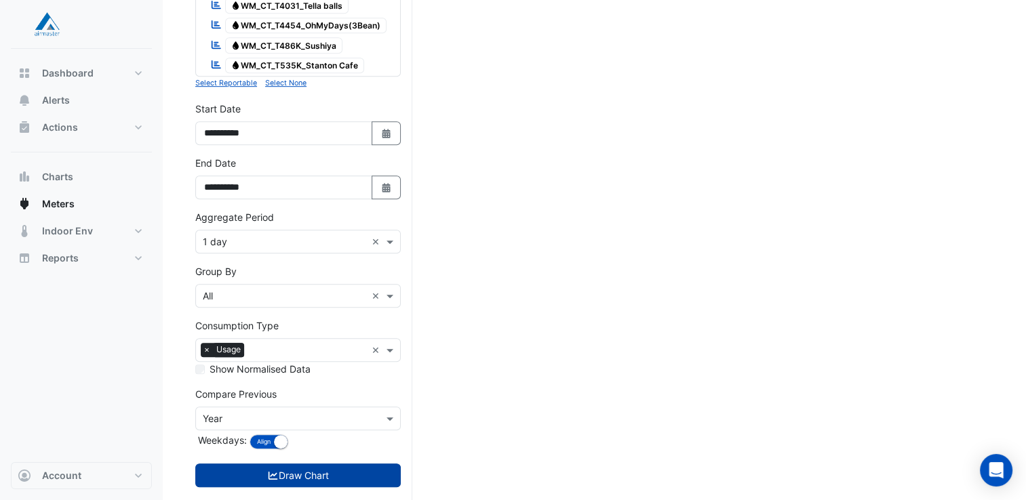
click at [287, 464] on button "Draw Chart" at bounding box center [297, 476] width 205 height 24
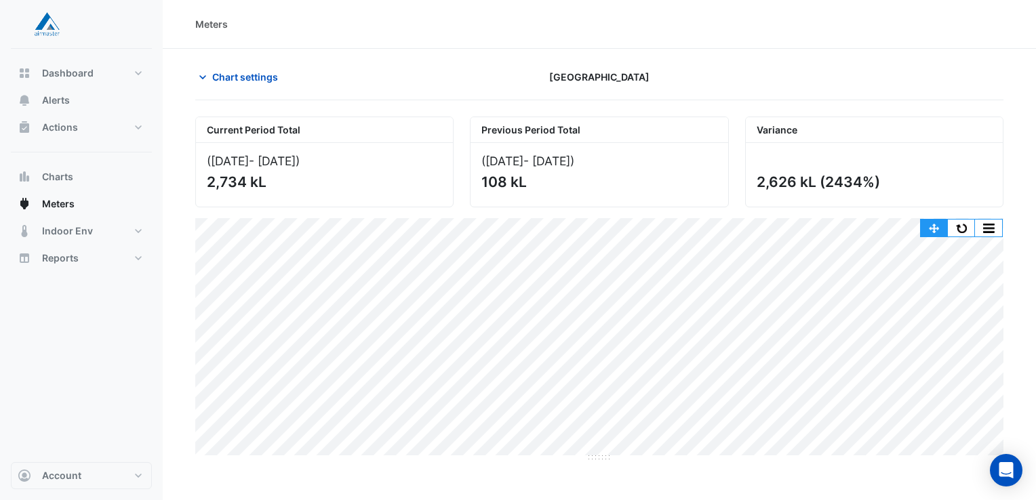
click at [934, 222] on button "button" at bounding box center [934, 228] width 27 height 17
click at [955, 229] on button "button" at bounding box center [961, 228] width 27 height 17
click at [258, 66] on button "Chart settings" at bounding box center [241, 77] width 92 height 24
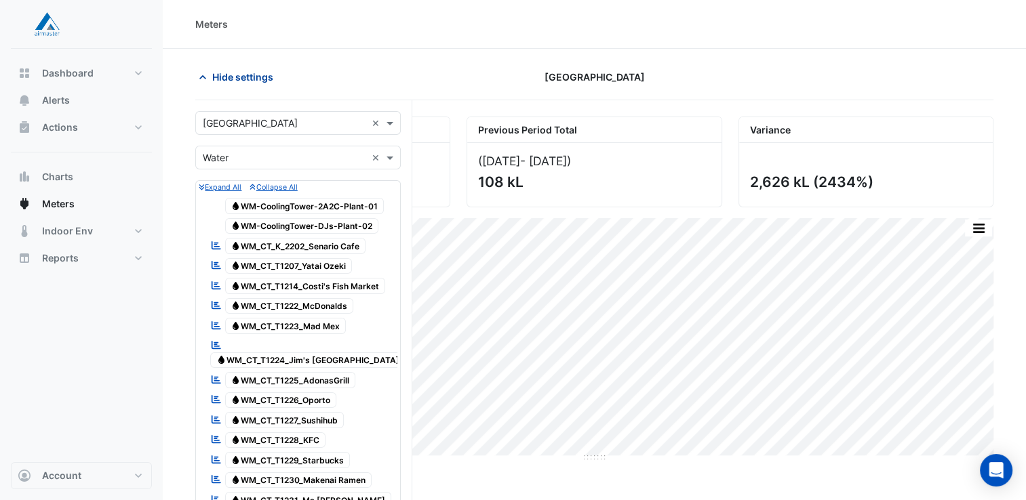
click at [253, 79] on span "Hide settings" at bounding box center [242, 77] width 61 height 14
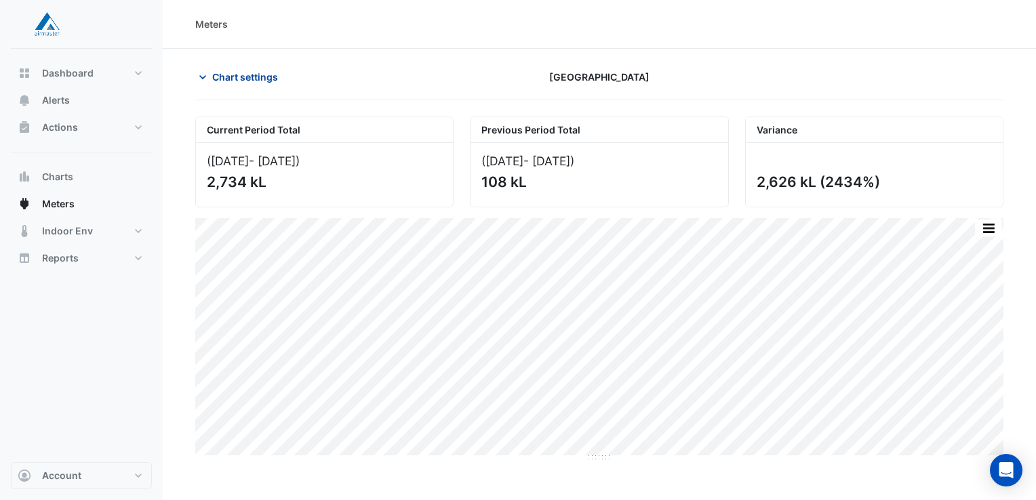
click at [252, 70] on span "Chart settings" at bounding box center [245, 77] width 66 height 14
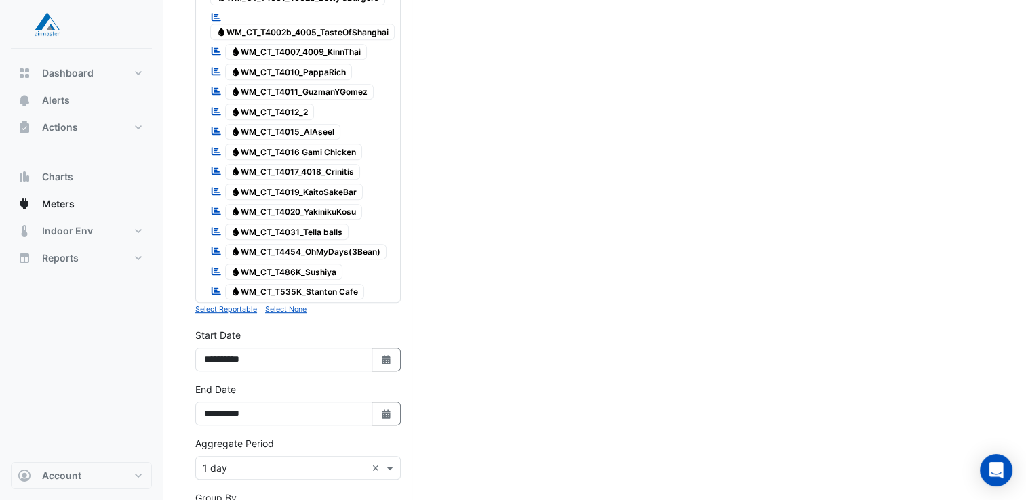
scroll to position [746, 0]
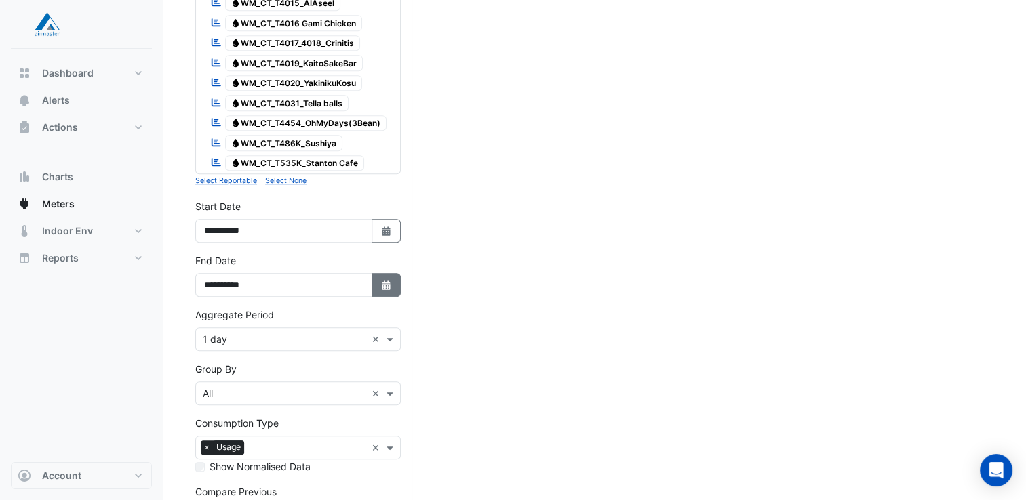
click at [390, 281] on icon "button" at bounding box center [386, 285] width 8 height 9
select select "*"
select select "****"
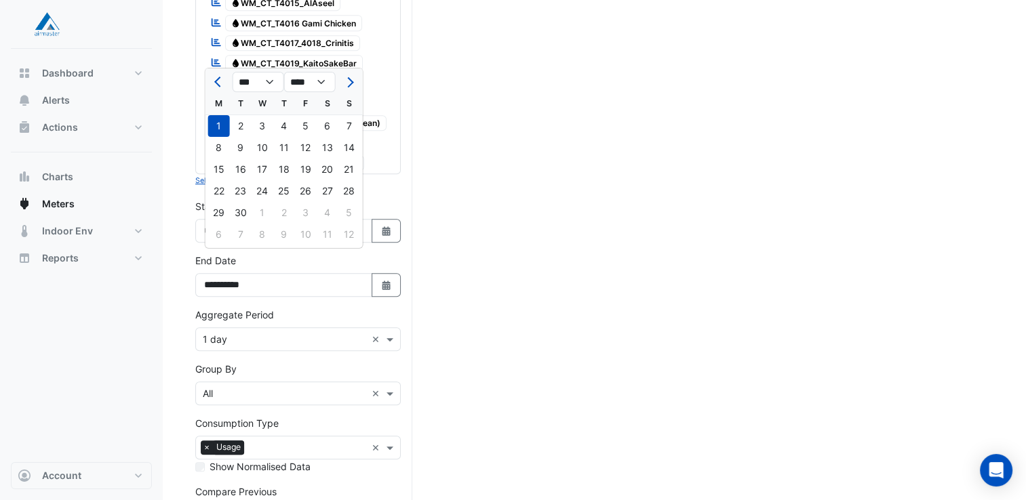
click at [221, 124] on div "1" at bounding box center [219, 126] width 22 height 22
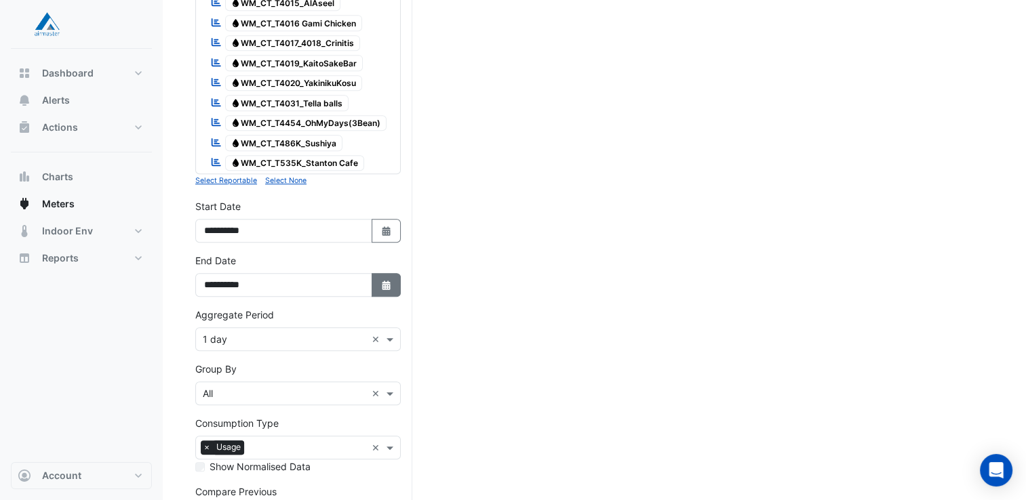
click at [389, 281] on icon "Select Date" at bounding box center [386, 285] width 12 height 9
select select "*"
select select "****"
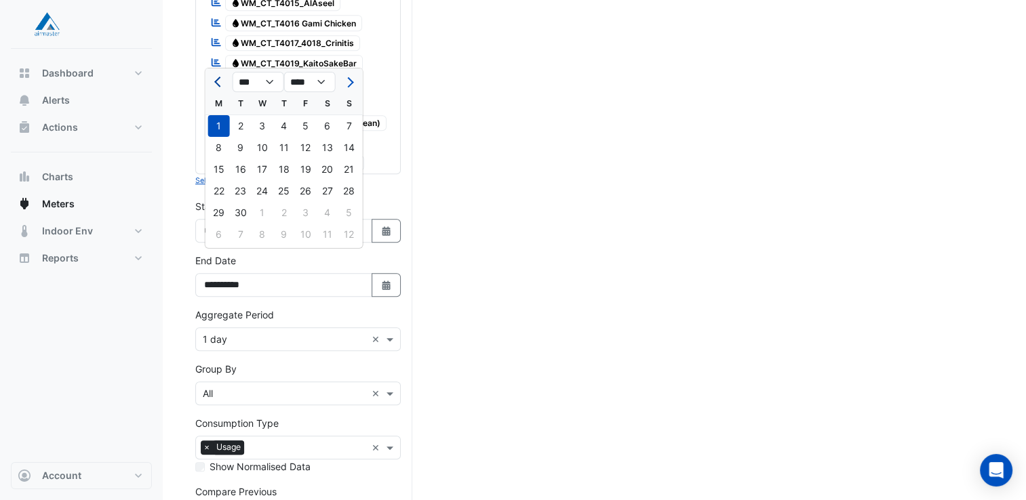
drag, startPoint x: 214, startPoint y: 76, endPoint x: 222, endPoint y: 80, distance: 8.5
click at [214, 76] on button "Previous month" at bounding box center [219, 82] width 16 height 22
select select "*"
click at [345, 213] on div "31" at bounding box center [349, 213] width 22 height 22
type input "**********"
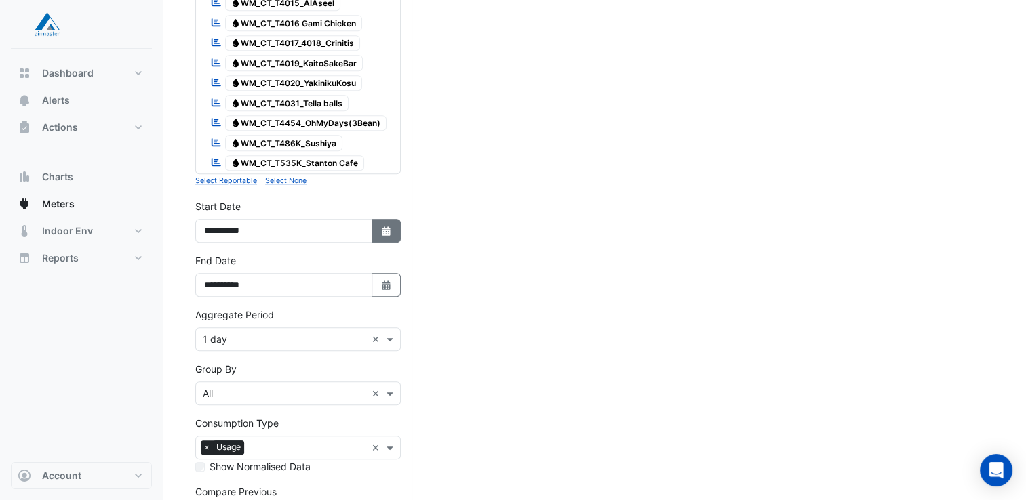
click at [397, 219] on button "Select Date" at bounding box center [387, 231] width 30 height 24
select select "*"
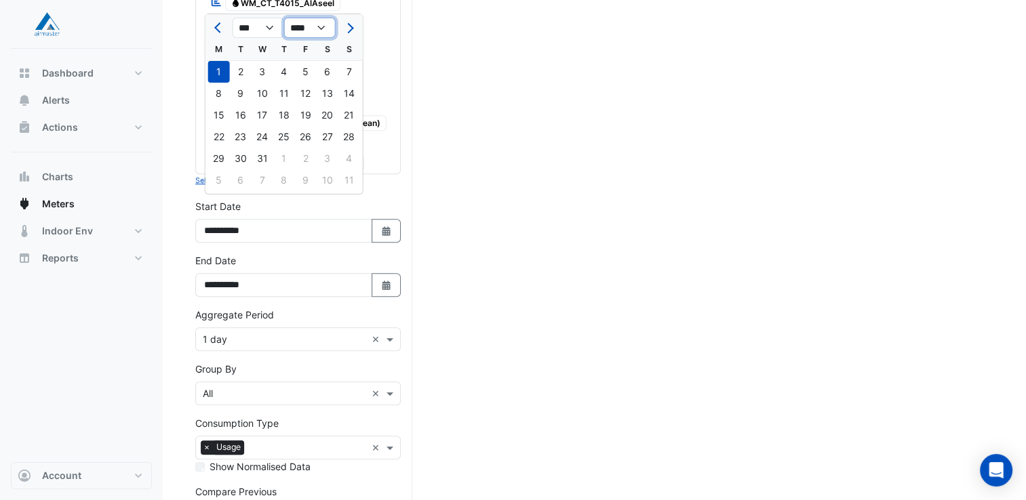
click at [320, 31] on select "**** **** **** **** **** **** **** **** **** **** **** **** **** ****" at bounding box center [310, 28] width 52 height 20
select select "****"
click at [284, 18] on select "**** **** **** **** **** **** **** **** **** **** **** **** **** ****" at bounding box center [310, 28] width 52 height 20
click at [157, 395] on nav "Dashboard Portfolio Ratings Performance Alerts Actions Site Manager Charts" at bounding box center [81, 250] width 163 height 500
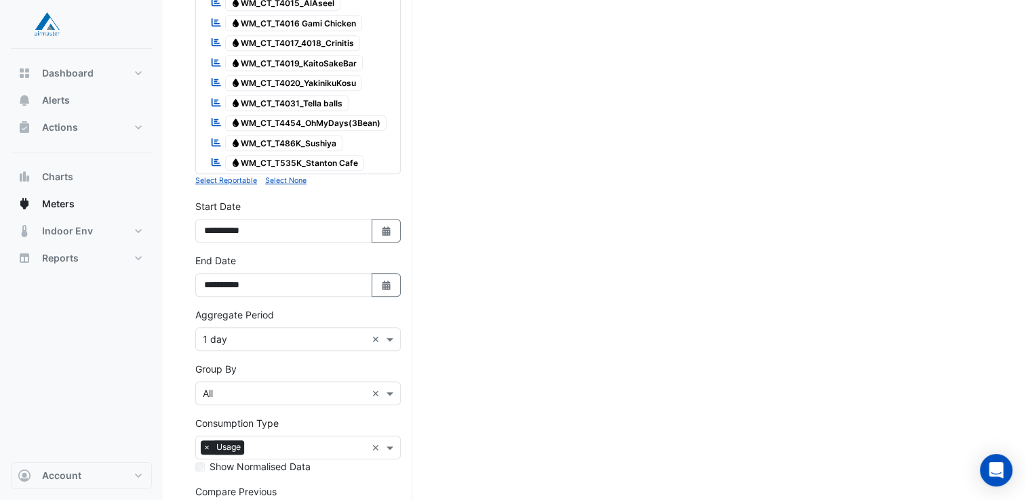
click at [239, 333] on input "text" at bounding box center [284, 340] width 163 height 14
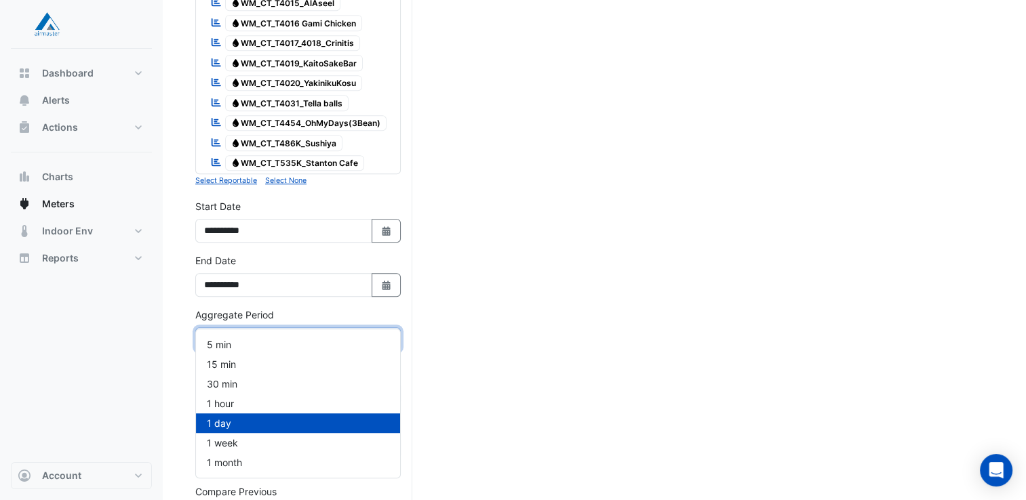
click at [240, 333] on input "text" at bounding box center [284, 340] width 163 height 14
click at [146, 352] on div "Dashboard Portfolio Ratings Performance Alerts Actions Site Manager Charts" at bounding box center [81, 256] width 141 height 414
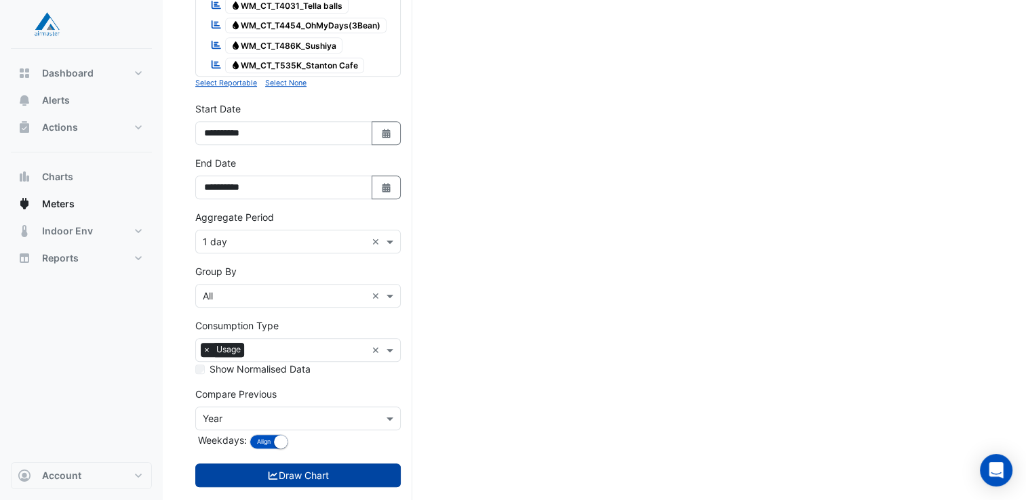
click at [272, 471] on icon "submit" at bounding box center [273, 475] width 12 height 9
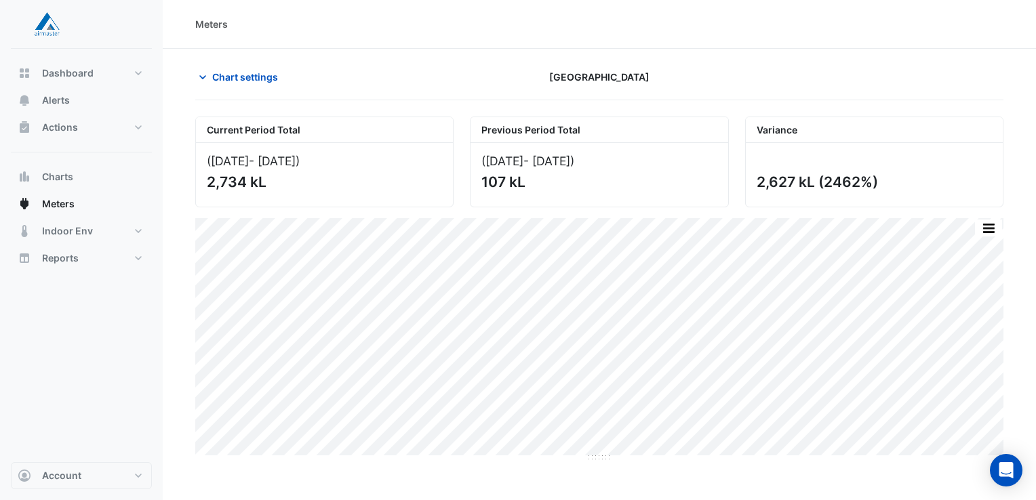
click at [1035, 314] on html "Meters Chart settings [GEOGRAPHIC_DATA] Current Period Total ([DATE] - [DATE] )…" at bounding box center [518, 250] width 1036 height 500
click at [1016, 311] on section "Chart settings [GEOGRAPHIC_DATA] Current Period Total ([DATE] - [DATE] ) 2,734 …" at bounding box center [599, 256] width 873 height 414
click at [1031, 304] on section "Chart settings [GEOGRAPHIC_DATA] Current Period Total ([DATE] - [DATE] ) 2,734 …" at bounding box center [599, 256] width 873 height 414
click at [928, 229] on button "button" at bounding box center [934, 228] width 27 height 17
click at [959, 227] on button "button" at bounding box center [961, 228] width 27 height 17
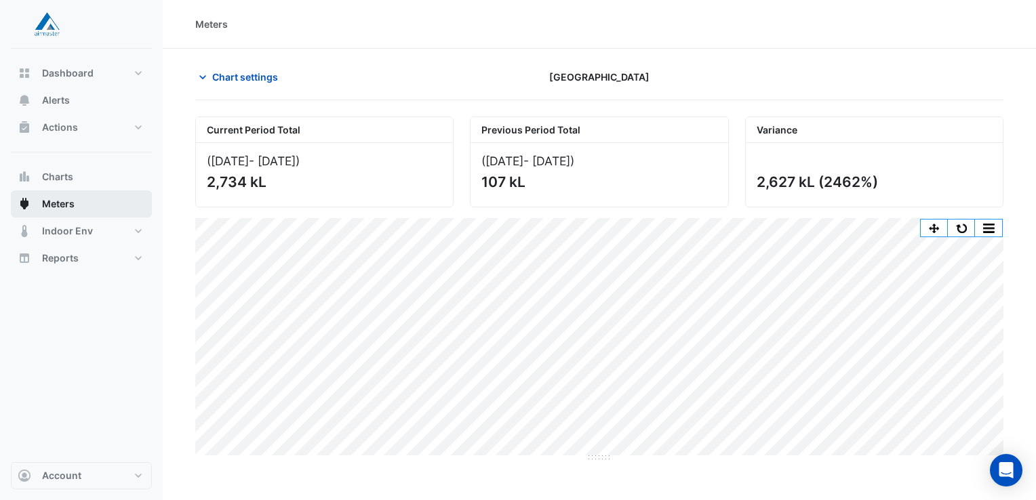
click at [68, 199] on span "Meters" at bounding box center [58, 204] width 33 height 14
click at [746, 22] on div "Meters" at bounding box center [599, 24] width 808 height 14
